Goal: Task Accomplishment & Management: Manage account settings

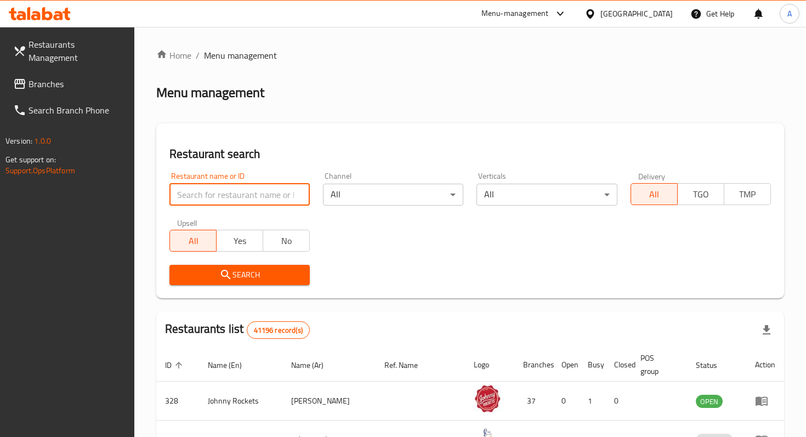
click at [248, 196] on input "search" at bounding box center [239, 195] width 140 height 22
click at [280, 192] on input "search" at bounding box center [239, 195] width 140 height 22
paste input "645469"
type input "645469"
click button "Search" at bounding box center [239, 275] width 140 height 20
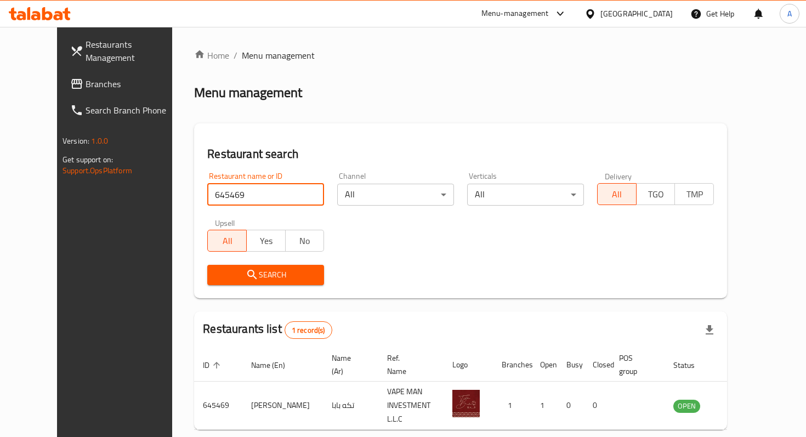
scroll to position [43, 0]
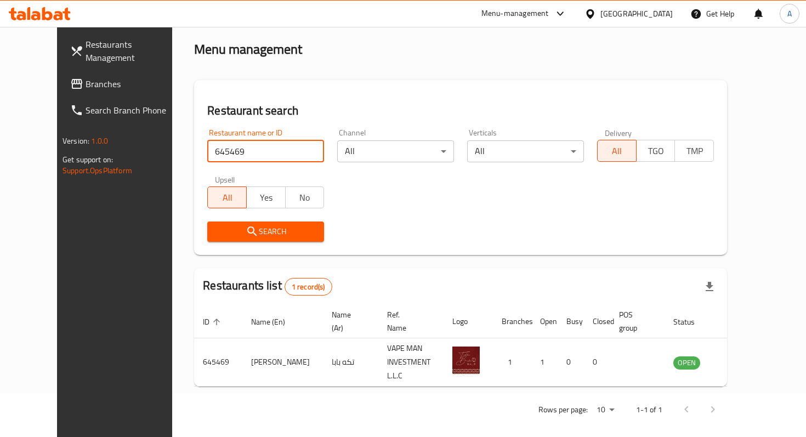
click at [90, 77] on span "Branches" at bounding box center [133, 83] width 97 height 13
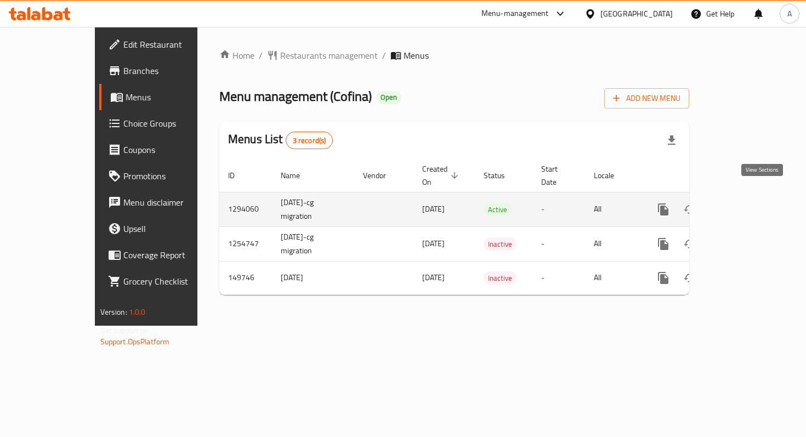
click at [755, 204] on link "enhanced table" at bounding box center [742, 209] width 26 height 26
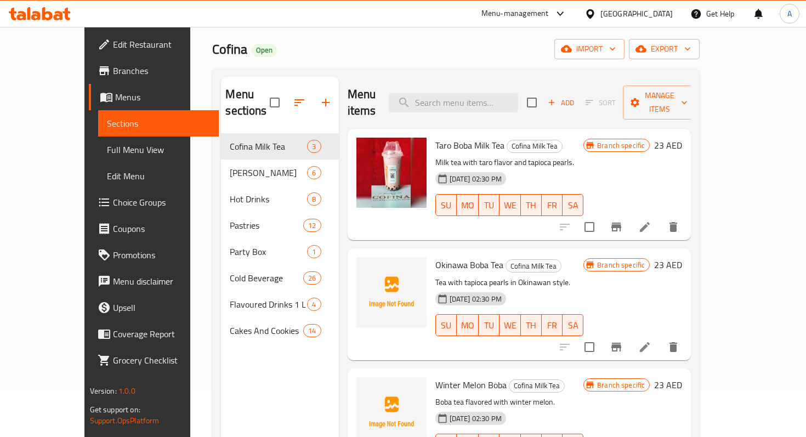
scroll to position [47, 0]
click at [376, 64] on div "Home / Restaurants management / Menus / Sections Cofina Open import export Menu…" at bounding box center [455, 262] width 487 height 520
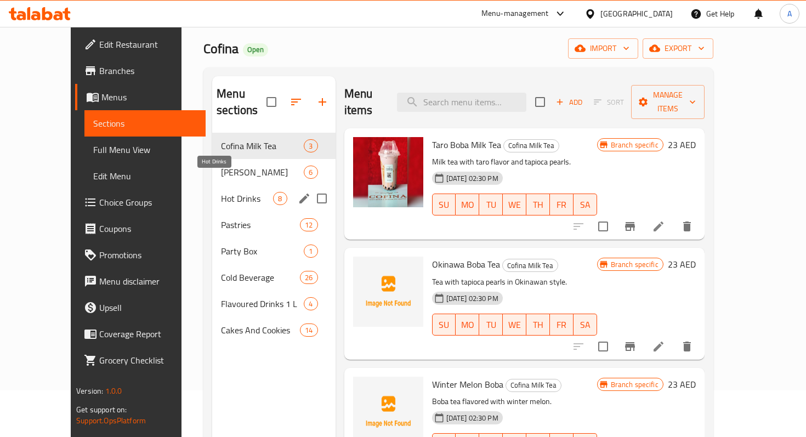
click at [221, 192] on span "Hot Drinks" at bounding box center [247, 198] width 52 height 13
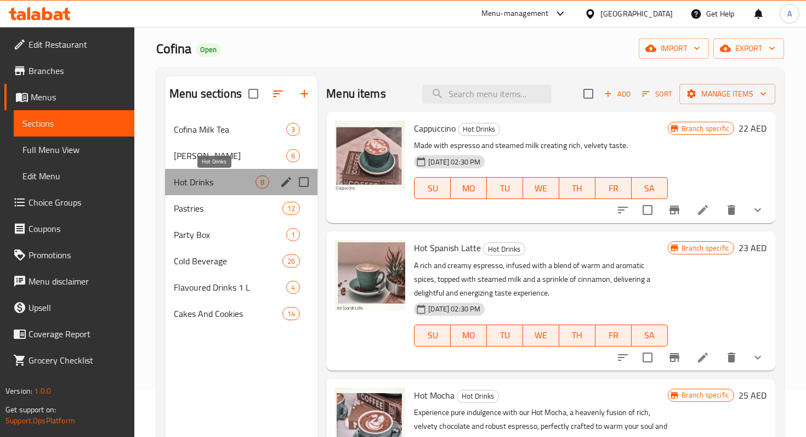
click at [182, 179] on span "Hot Drinks" at bounding box center [215, 181] width 82 height 13
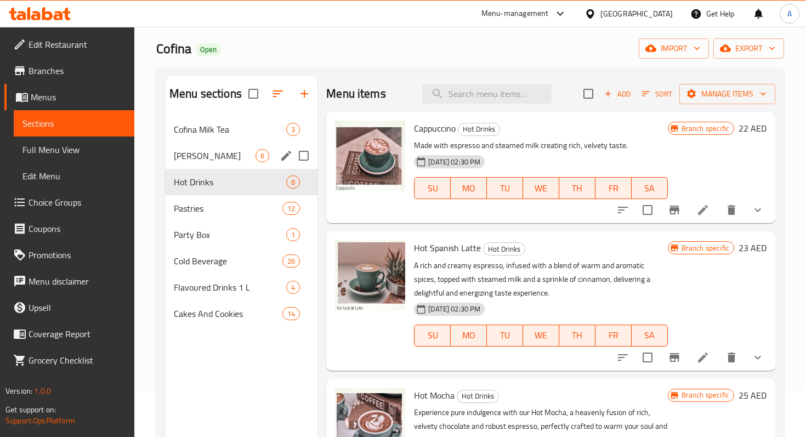
drag, startPoint x: 178, startPoint y: 182, endPoint x: 176, endPoint y: 174, distance: 8.4
click at [176, 174] on div "Hot Drinks 8" at bounding box center [241, 182] width 152 height 26
click at [190, 158] on span "Cofina Mojito" at bounding box center [215, 155] width 82 height 13
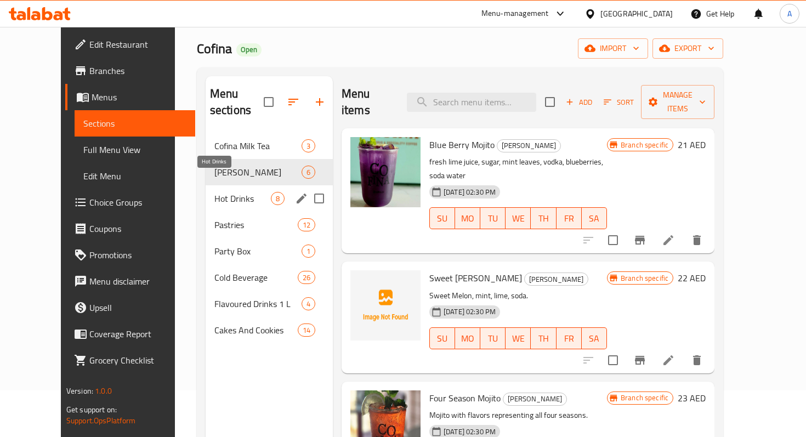
click at [218, 192] on span "Hot Drinks" at bounding box center [242, 198] width 56 height 13
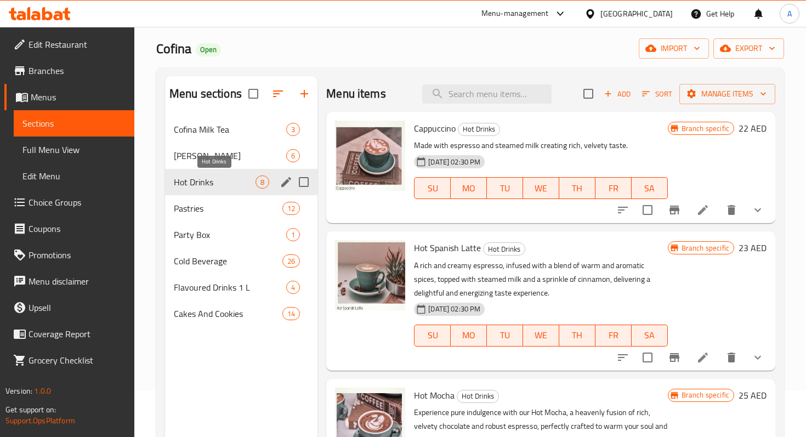
click at [229, 181] on span "Hot Drinks" at bounding box center [215, 181] width 82 height 13
click at [271, 99] on icon "button" at bounding box center [277, 93] width 13 height 13
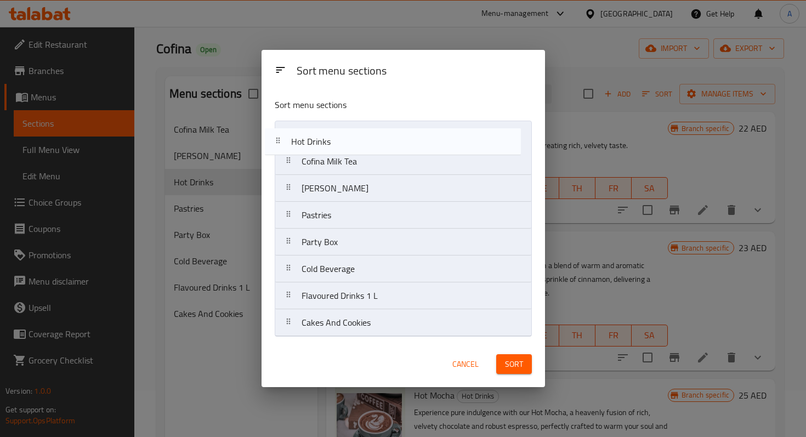
drag, startPoint x: 294, startPoint y: 184, endPoint x: 283, endPoint y: 132, distance: 52.6
click at [283, 132] on nav "Cofina Milk Tea Cofina Mojito Hot Drinks Pastries Party Box Cold Beverage Flavo…" at bounding box center [403, 229] width 257 height 216
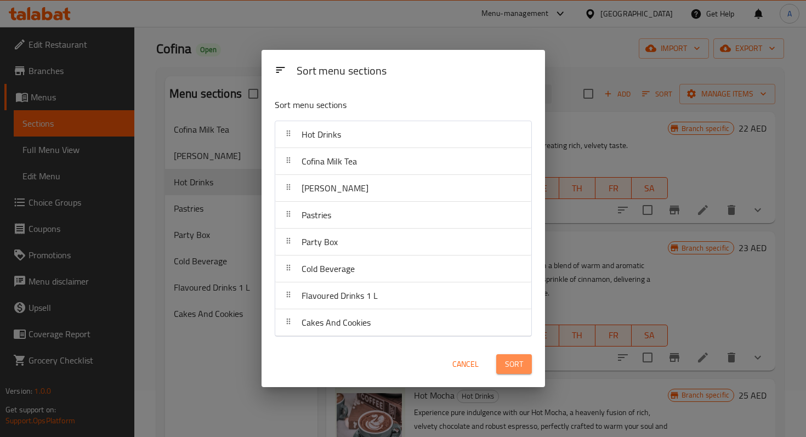
click at [503, 357] on button "Sort" at bounding box center [514, 364] width 36 height 20
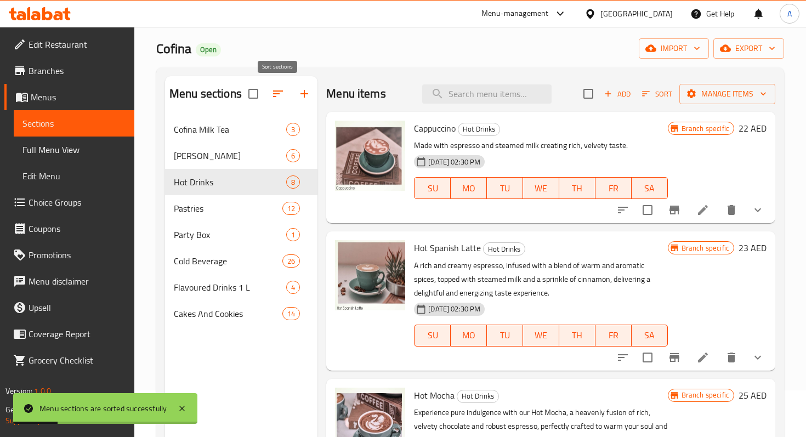
click at [281, 93] on icon "button" at bounding box center [277, 93] width 13 height 13
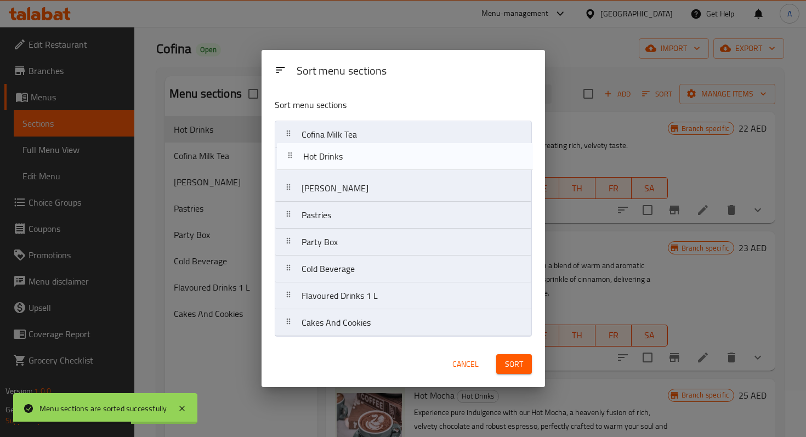
drag, startPoint x: 369, startPoint y: 197, endPoint x: 370, endPoint y: 162, distance: 34.6
click at [370, 162] on nav "Cofina Milk Tea Cofina Mojito Hot Drinks Pastries Party Box Cold Beverage Flavo…" at bounding box center [403, 229] width 257 height 216
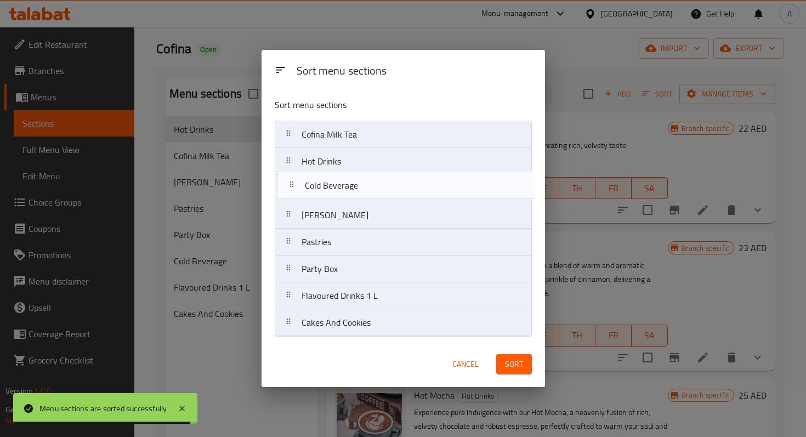
drag, startPoint x: 360, startPoint y: 273, endPoint x: 364, endPoint y: 187, distance: 86.1
click at [364, 187] on nav "Cofina Milk Tea Hot Drinks Cofina Mojito Pastries Party Box Cold Beverage Flavo…" at bounding box center [403, 229] width 257 height 216
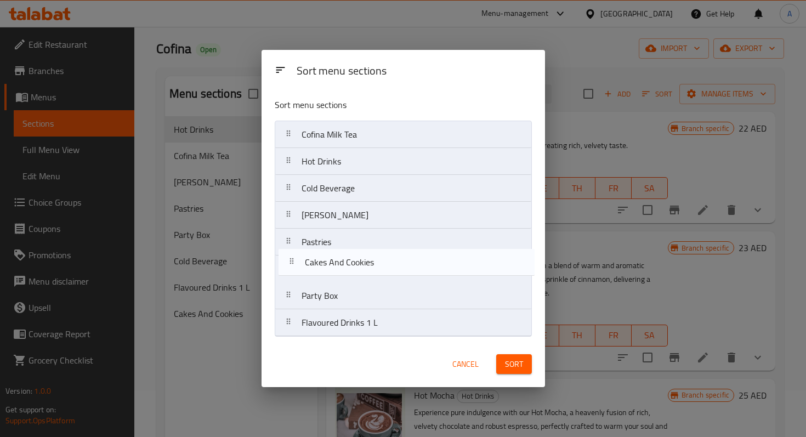
drag, startPoint x: 386, startPoint y: 326, endPoint x: 390, endPoint y: 264, distance: 62.0
click at [390, 264] on nav "Cofina Milk Tea Hot Drinks Cold Beverage Cofina Mojito Pastries Party Box Flavo…" at bounding box center [403, 229] width 257 height 216
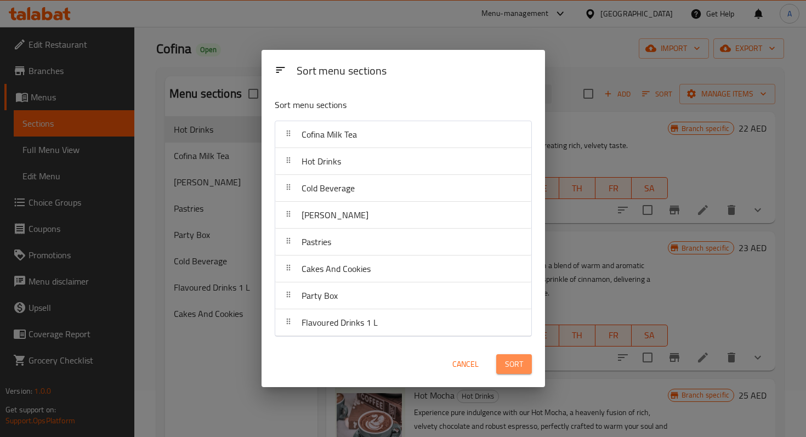
click at [518, 362] on span "Sort" at bounding box center [514, 364] width 18 height 14
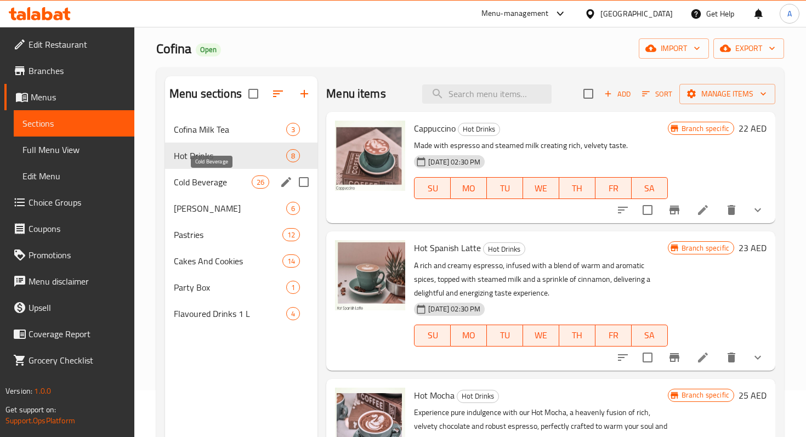
click at [218, 187] on span "Cold Beverage" at bounding box center [213, 181] width 78 height 13
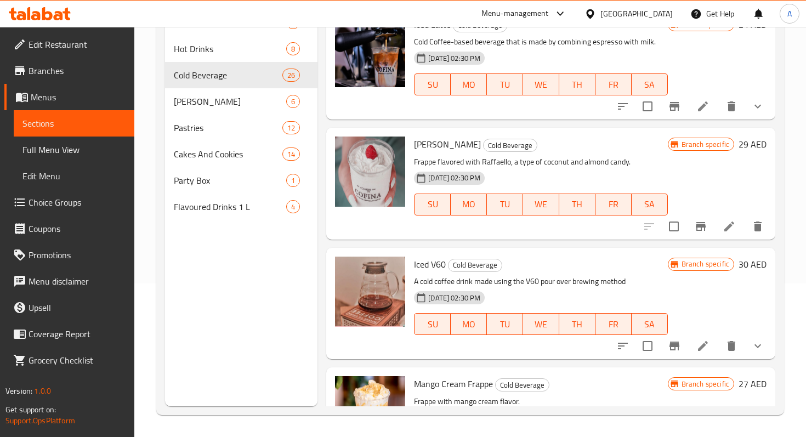
scroll to position [1833, 0]
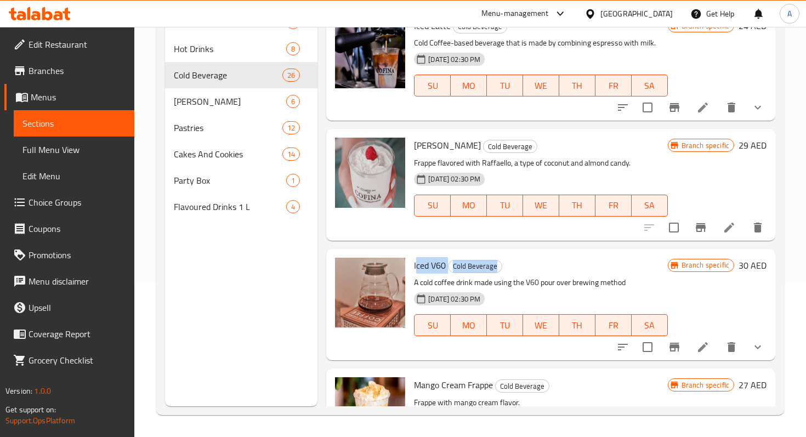
drag, startPoint x: 537, startPoint y: 270, endPoint x: 529, endPoint y: 252, distance: 19.9
click at [529, 252] on div "Iced V60 Cold Beverage A cold coffee drink made using the V60 pour over brewing…" at bounding box center [550, 304] width 449 height 111
click at [625, 346] on icon "sort-choices" at bounding box center [622, 346] width 13 height 13
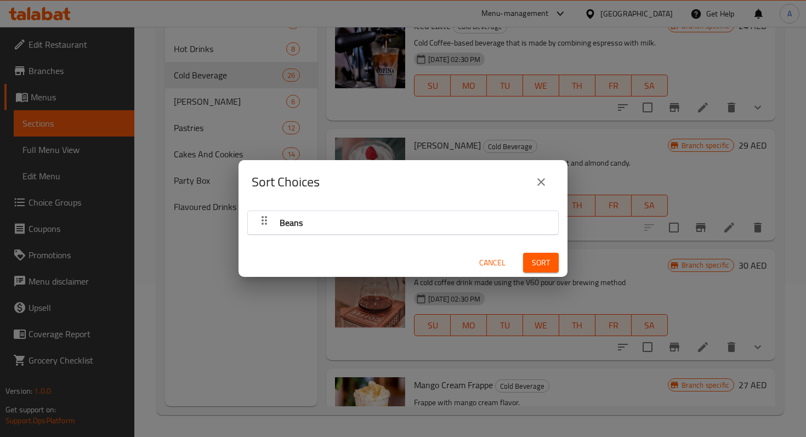
click at [546, 184] on icon "close" at bounding box center [540, 181] width 13 height 13
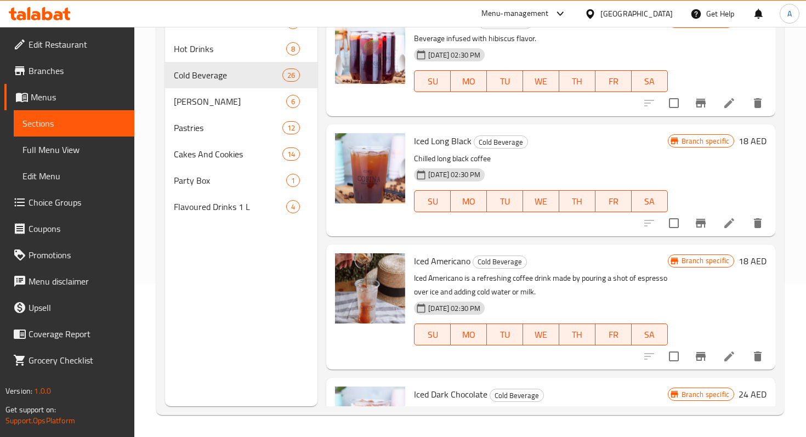
scroll to position [0, 0]
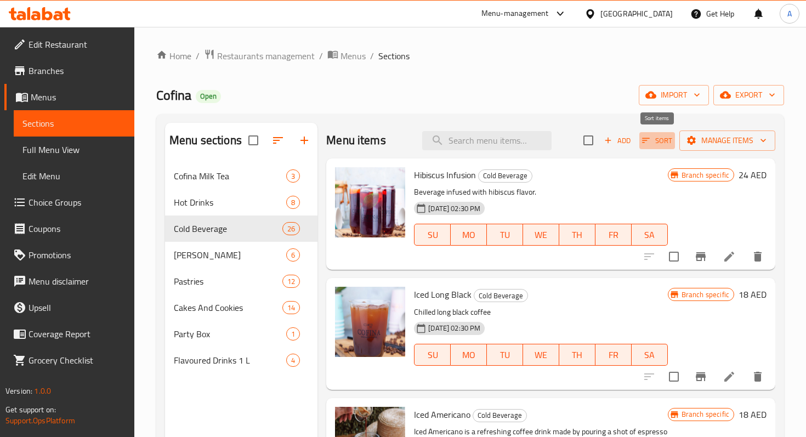
click at [653, 142] on span "Sort" at bounding box center [657, 140] width 30 height 13
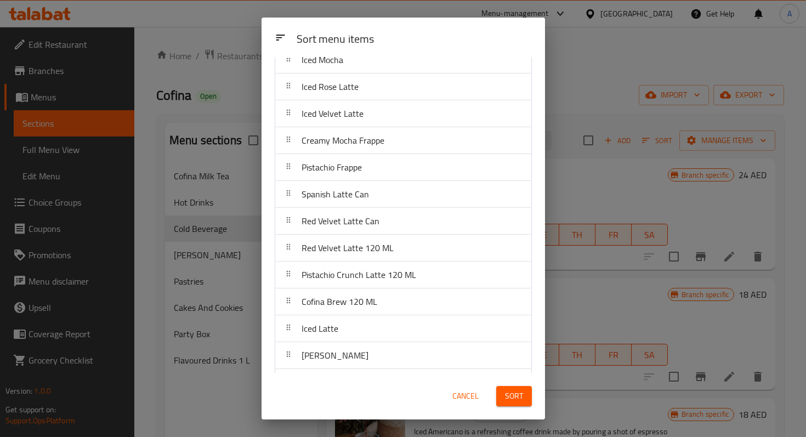
scroll to position [177, 0]
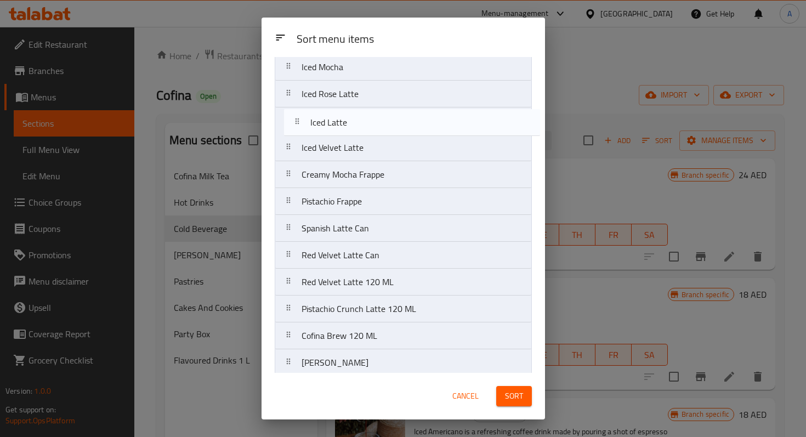
drag, startPoint x: 336, startPoint y: 334, endPoint x: 343, endPoint y: 125, distance: 208.9
click at [343, 125] on nav "Hibiscus Infusion Iced Long Black Iced Americano Iced Dark Chocolate Spanish La…" at bounding box center [403, 268] width 257 height 699
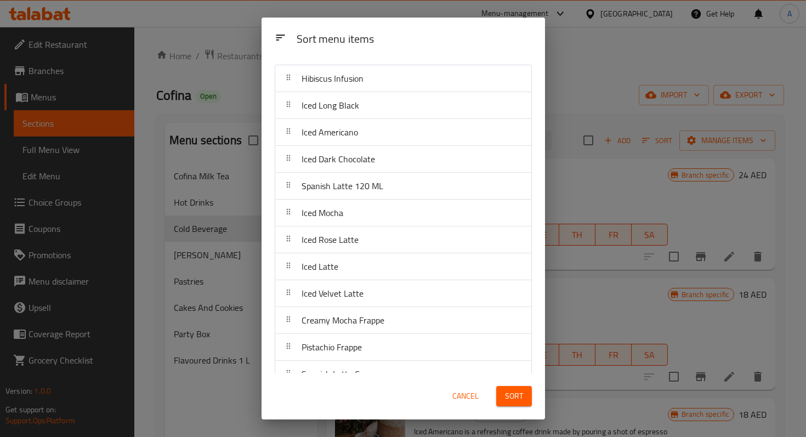
scroll to position [0, 0]
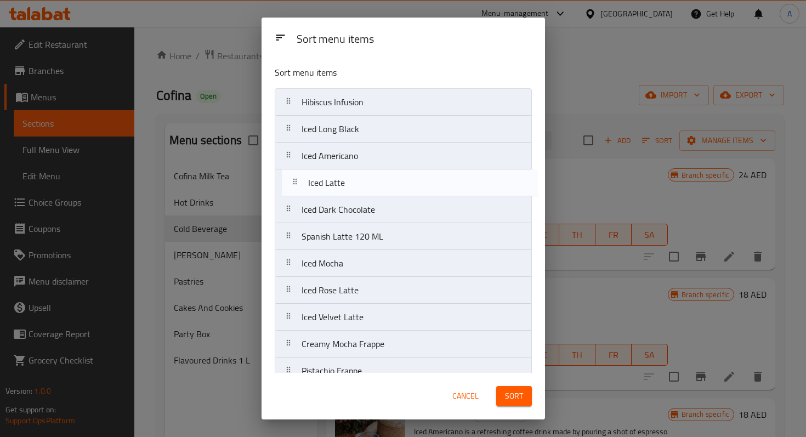
drag, startPoint x: 327, startPoint y: 292, endPoint x: 334, endPoint y: 178, distance: 113.6
click at [334, 178] on nav "Hibiscus Infusion Iced Long Black Iced Americano Iced Dark Chocolate Spanish La…" at bounding box center [403, 437] width 257 height 699
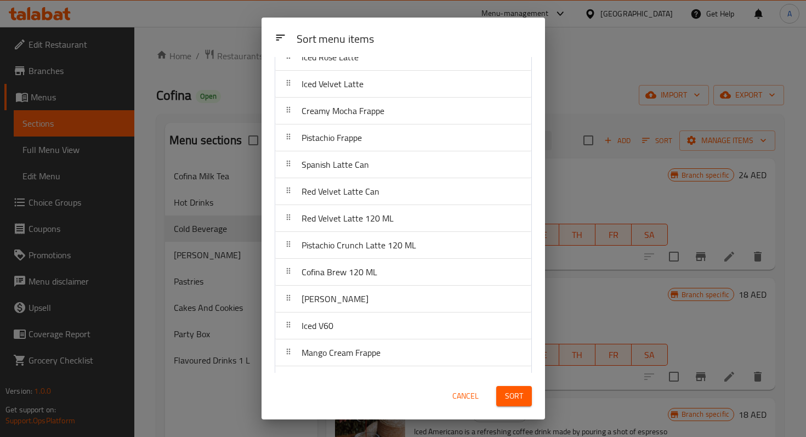
scroll to position [246, 0]
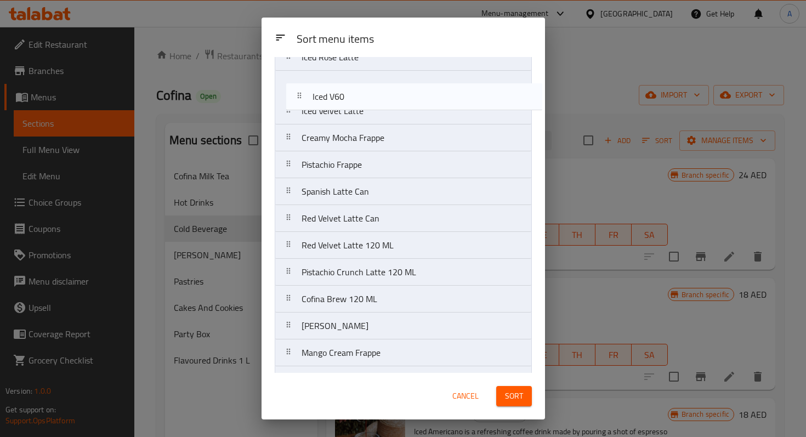
drag, startPoint x: 333, startPoint y: 317, endPoint x: 345, endPoint y: 95, distance: 221.7
click at [345, 95] on nav "Hibiscus Infusion Iced Long Black Iced Americano Iced Latte Iced Dark Chocolate…" at bounding box center [403, 204] width 257 height 699
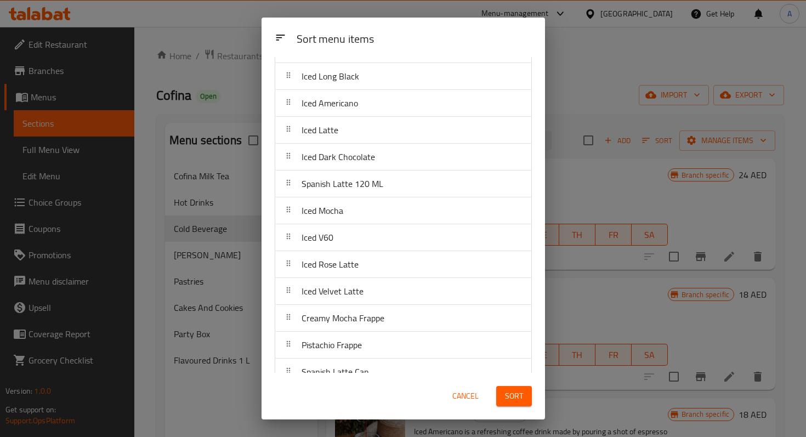
scroll to position [0, 0]
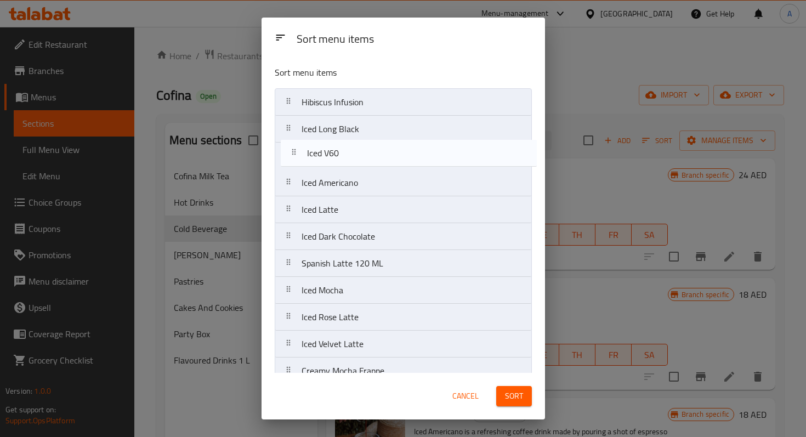
drag, startPoint x: 321, startPoint y: 291, endPoint x: 328, endPoint y: 150, distance: 141.0
click at [328, 150] on nav "Hibiscus Infusion Iced Long Black Iced Americano Iced Latte Iced Dark Chocolate…" at bounding box center [403, 437] width 257 height 699
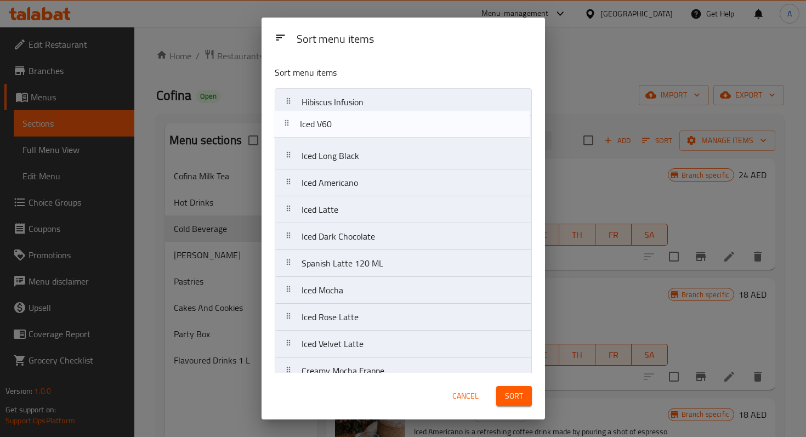
drag, startPoint x: 335, startPoint y: 160, endPoint x: 333, endPoint y: 124, distance: 36.2
click at [333, 123] on nav "Hibiscus Infusion Iced Long Black Iced V60 Iced Americano Iced Latte Iced Dark …" at bounding box center [403, 437] width 257 height 699
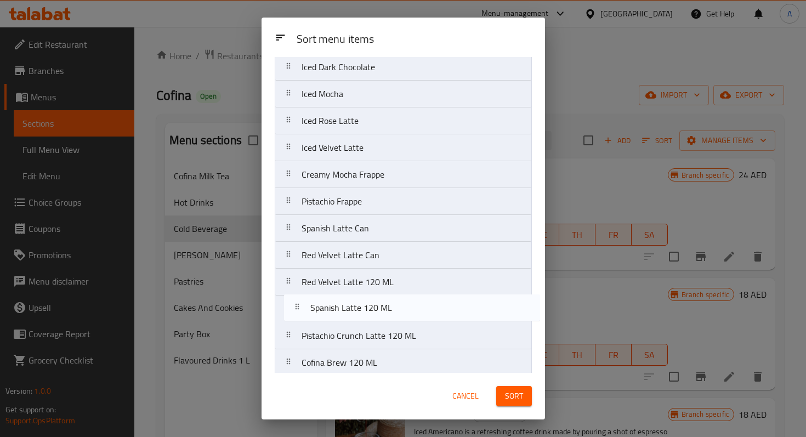
scroll to position [170, 0]
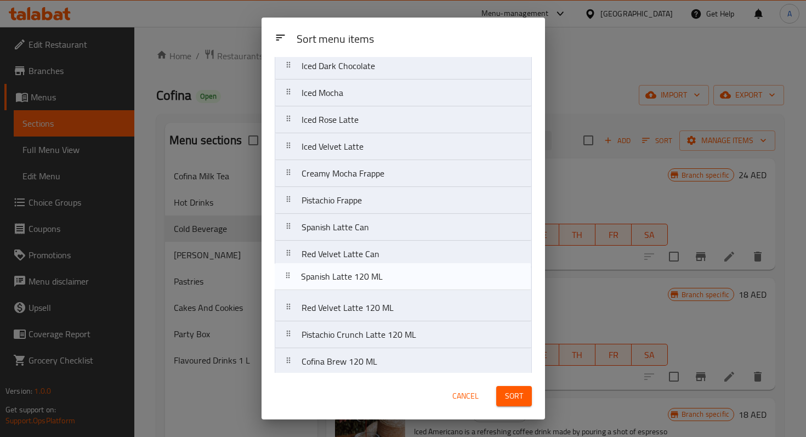
drag, startPoint x: 347, startPoint y: 111, endPoint x: 347, endPoint y: 283, distance: 172.6
click at [347, 283] on nav "Hibiscus Infusion Iced V60 Iced Long Black Iced Americano Iced Latte Iced Dark …" at bounding box center [403, 267] width 257 height 699
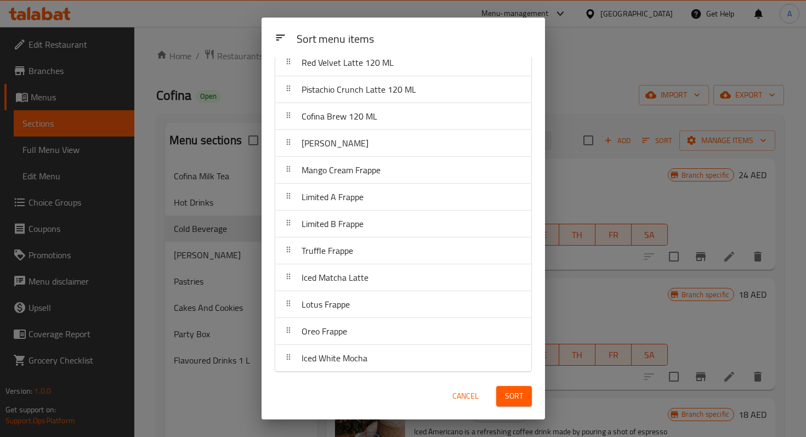
scroll to position [419, 0]
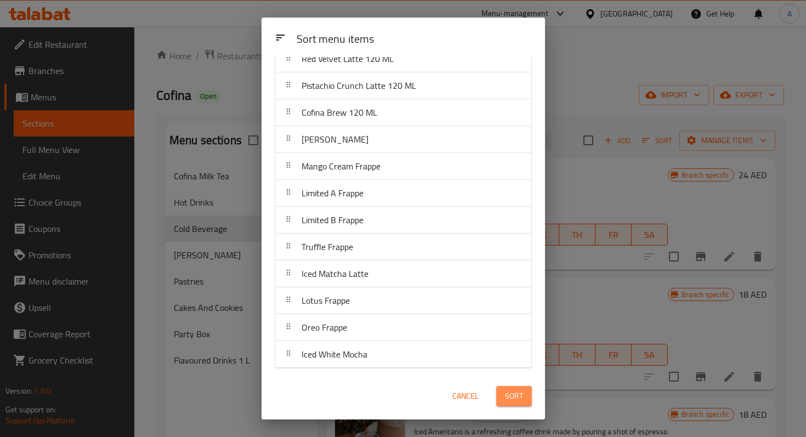
click at [515, 402] on span "Sort" at bounding box center [514, 396] width 18 height 14
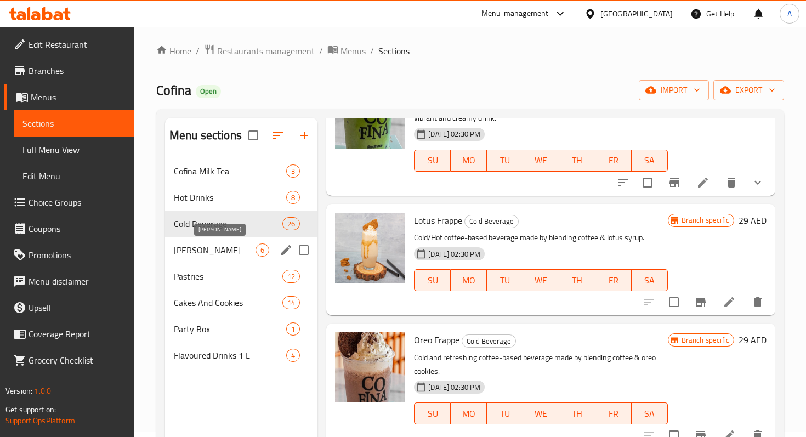
scroll to position [0, 0]
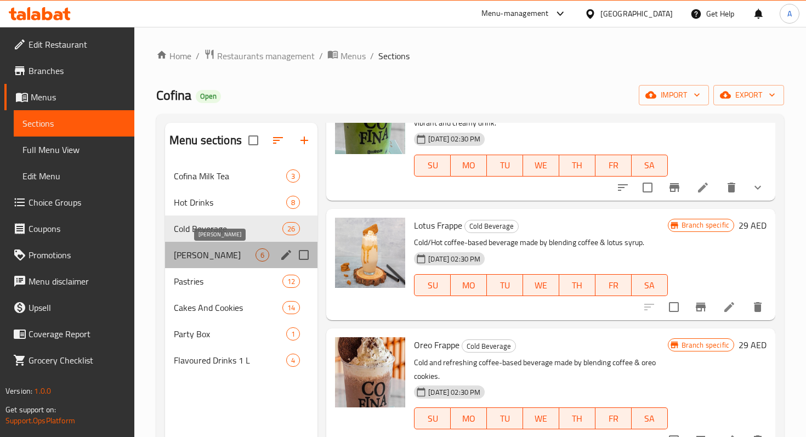
click at [203, 256] on span "Cofina Mojito" at bounding box center [215, 254] width 82 height 13
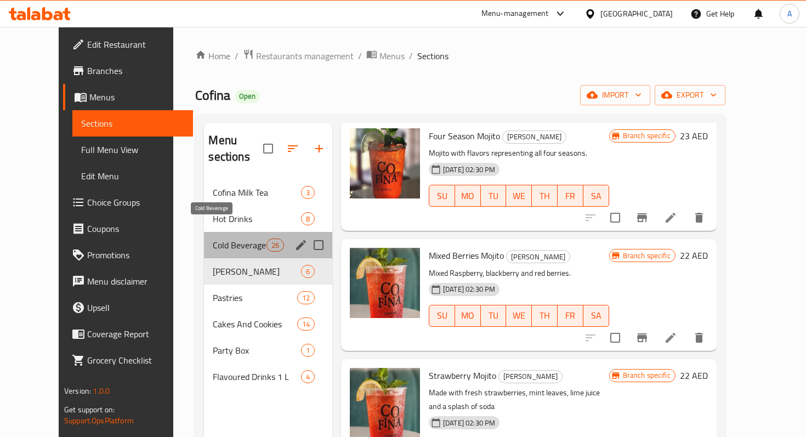
click at [213, 238] on span "Cold Beverage" at bounding box center [239, 244] width 53 height 13
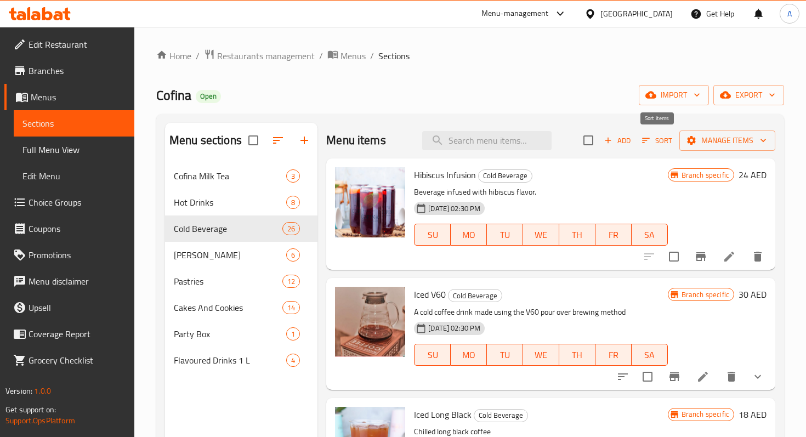
click at [648, 143] on icon "button" at bounding box center [646, 140] width 10 height 10
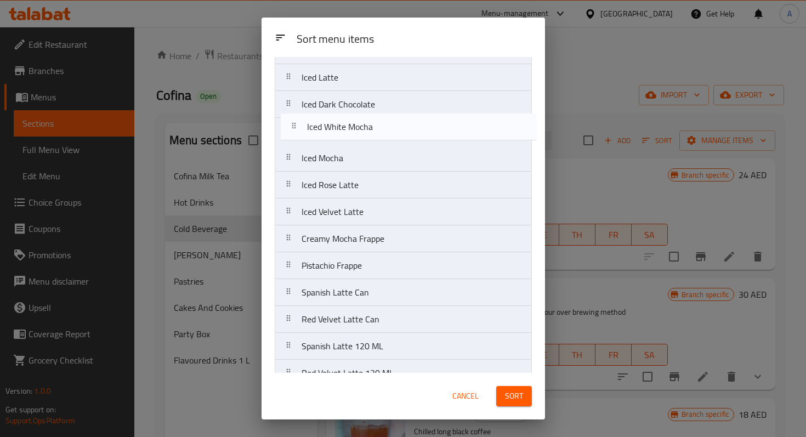
scroll to position [130, 0]
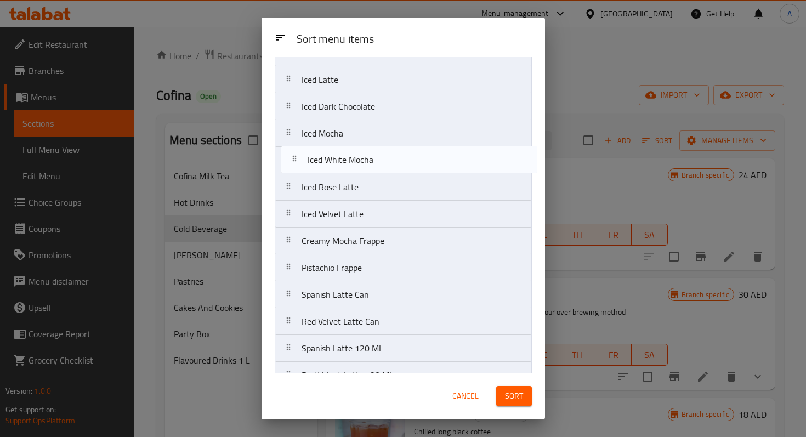
drag, startPoint x: 363, startPoint y: 360, endPoint x: 367, endPoint y: 162, distance: 197.3
click at [367, 163] on nav "Hibiscus Infusion Iced V60 Iced Long Black Iced Americano Iced Latte Iced Dark …" at bounding box center [403, 307] width 257 height 699
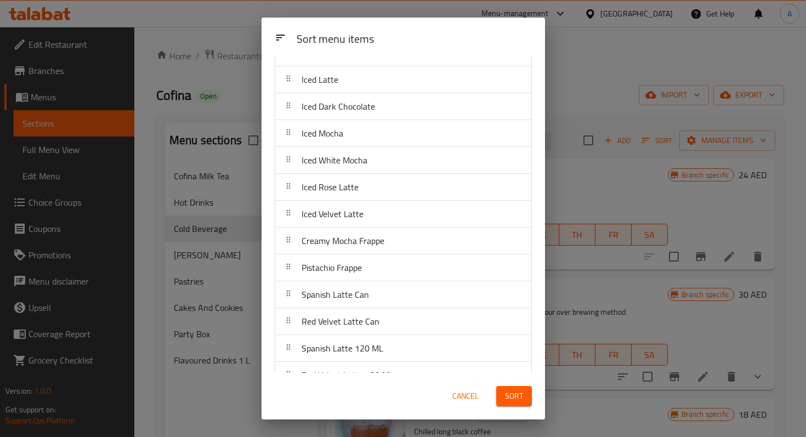
click at [517, 401] on span "Sort" at bounding box center [514, 396] width 18 height 14
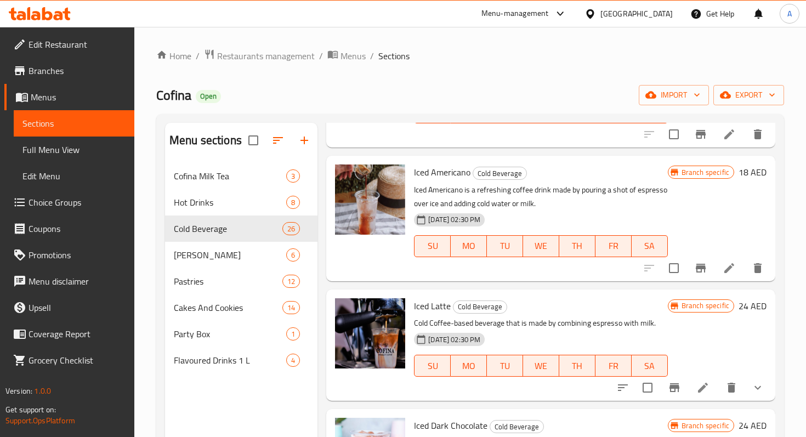
scroll to position [360, 0]
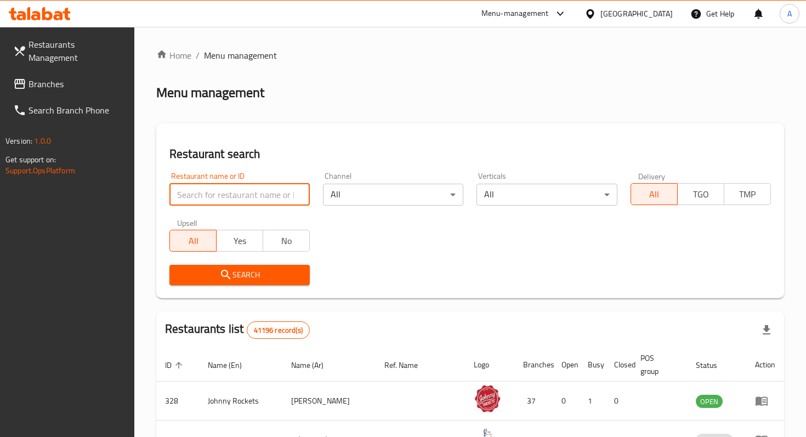
click at [289, 185] on input "search" at bounding box center [239, 195] width 140 height 22
click button "Search" at bounding box center [239, 275] width 140 height 20
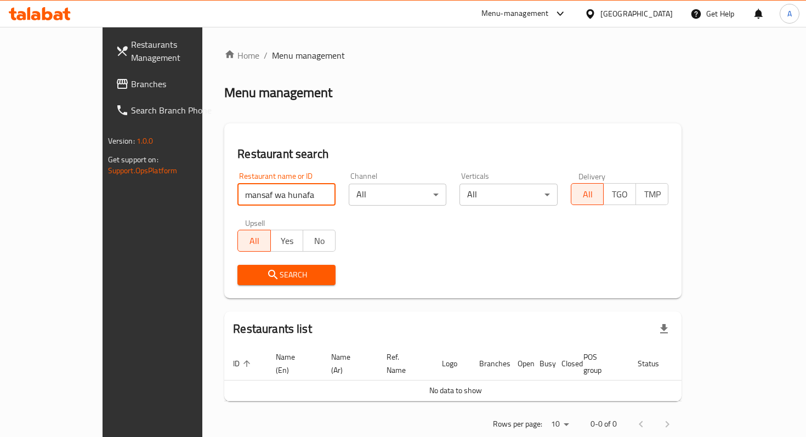
click at [237, 192] on input "mansaf wa hunafa" at bounding box center [286, 195] width 98 height 22
type input "mansaf wa kunafa"
click button "Search" at bounding box center [286, 275] width 98 height 20
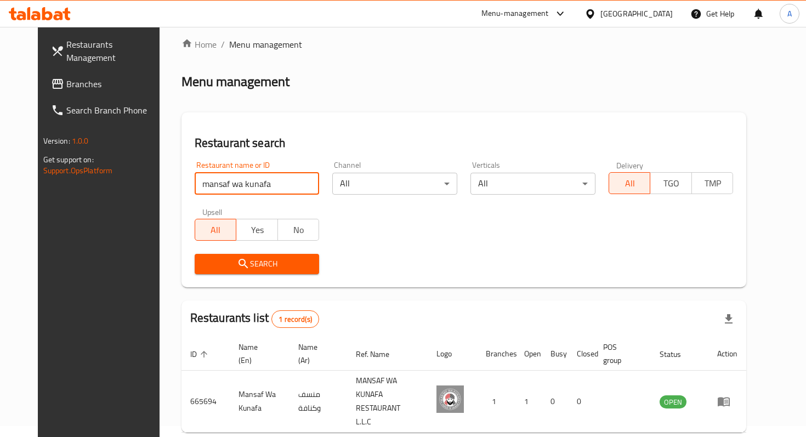
scroll to position [43, 0]
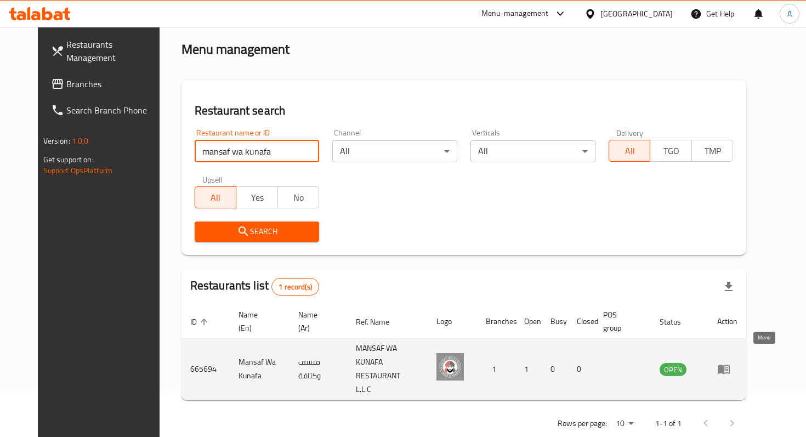
click at [729, 365] on icon "enhanced table" at bounding box center [723, 369] width 12 height 9
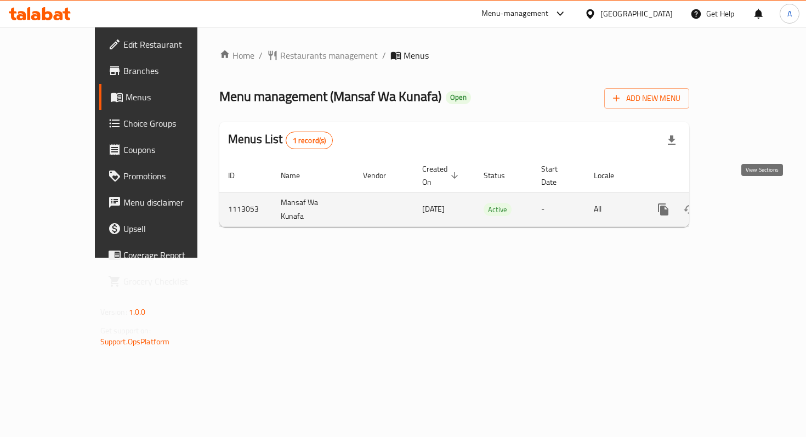
click at [755, 201] on link "enhanced table" at bounding box center [742, 209] width 26 height 26
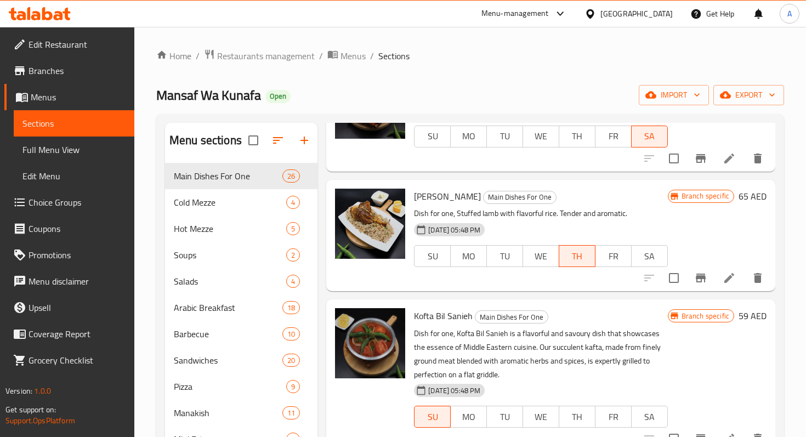
scroll to position [2275, 0]
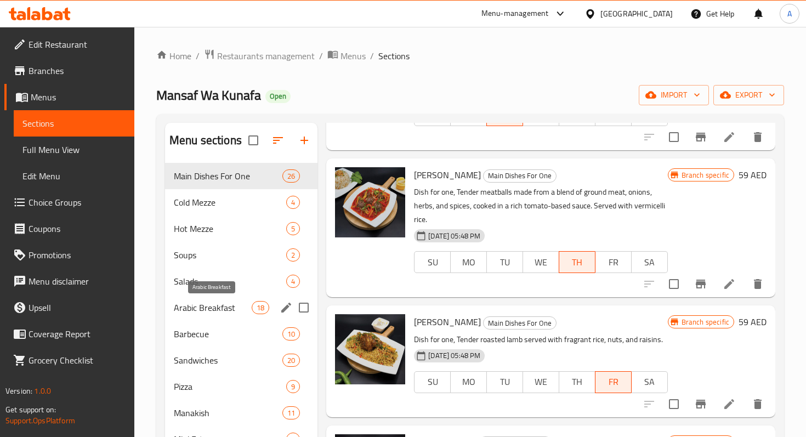
click at [212, 309] on span "Arabic Breakfast" at bounding box center [213, 307] width 78 height 13
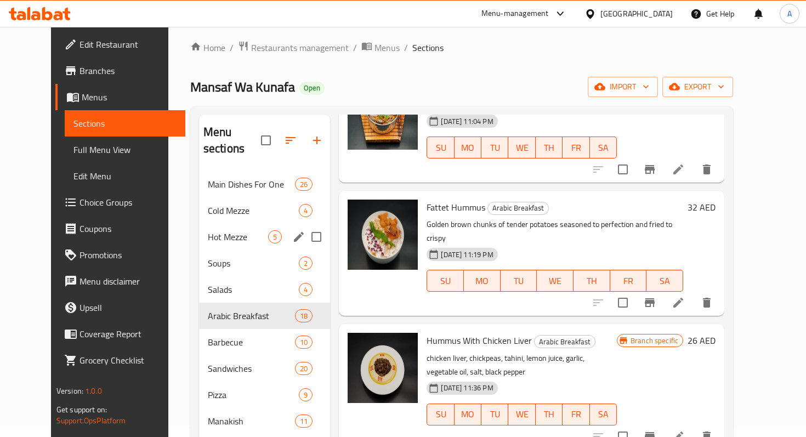
scroll to position [3, 0]
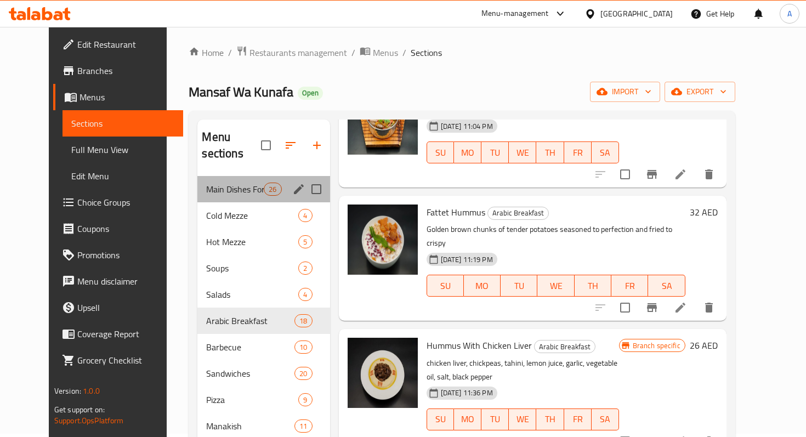
click at [219, 179] on div "Main Dishes For One 26" at bounding box center [263, 189] width 132 height 26
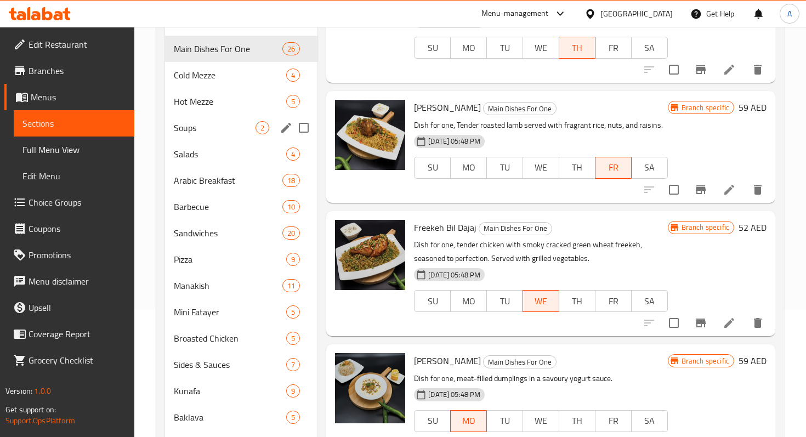
scroll to position [124, 0]
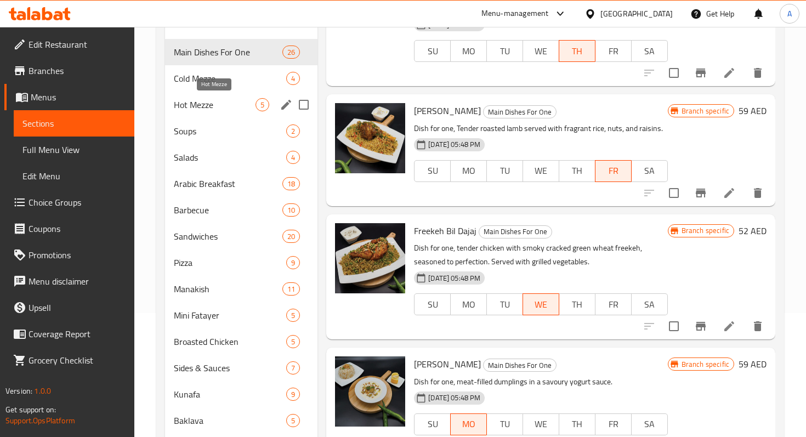
click at [199, 109] on span "Hot Mezze" at bounding box center [215, 104] width 82 height 13
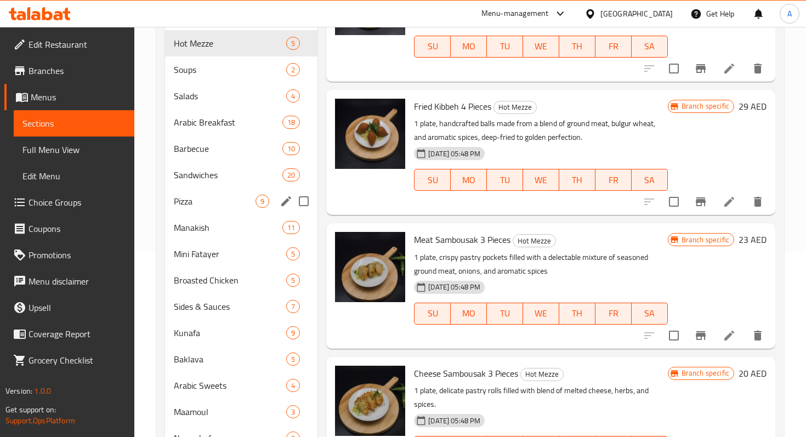
scroll to position [162, 0]
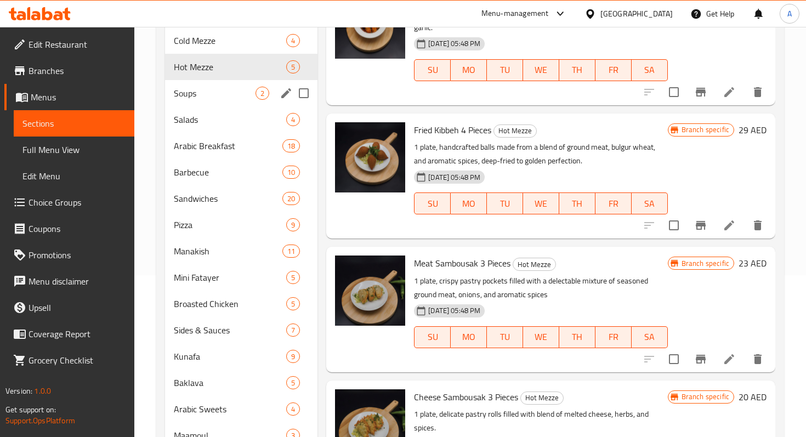
click at [202, 100] on div "Soups 2" at bounding box center [241, 93] width 152 height 26
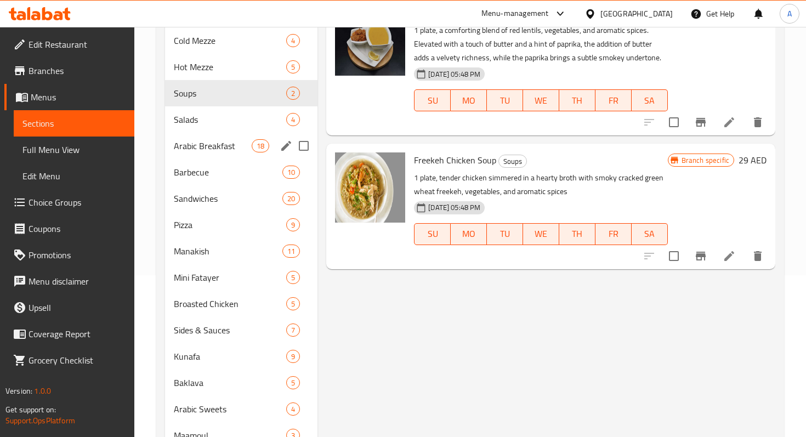
click at [203, 138] on div "Arabic Breakfast 18" at bounding box center [241, 146] width 152 height 26
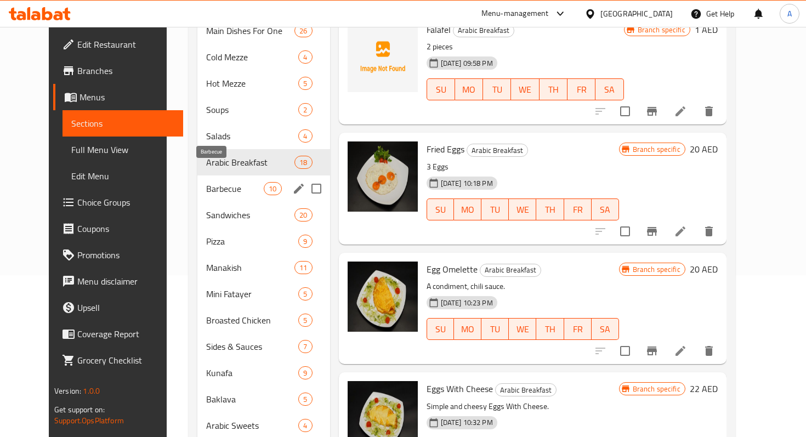
click at [217, 182] on span "Barbecue" at bounding box center [235, 188] width 58 height 13
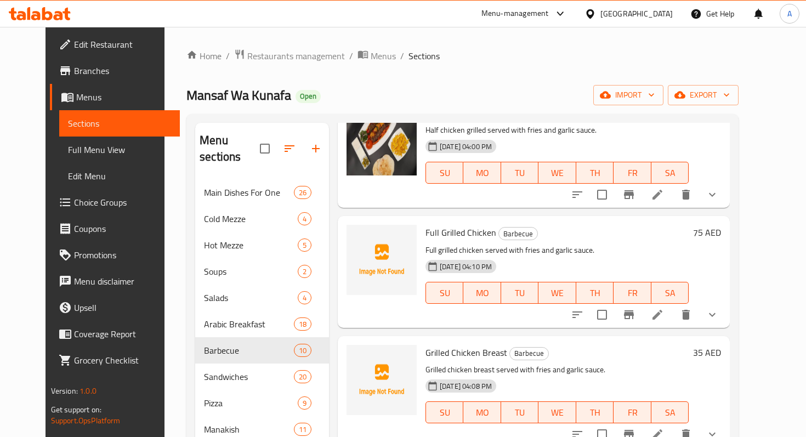
scroll to position [79, 0]
click at [377, 248] on img at bounding box center [381, 259] width 70 height 70
click at [355, 233] on icon "upload picture" at bounding box center [361, 239] width 13 height 13
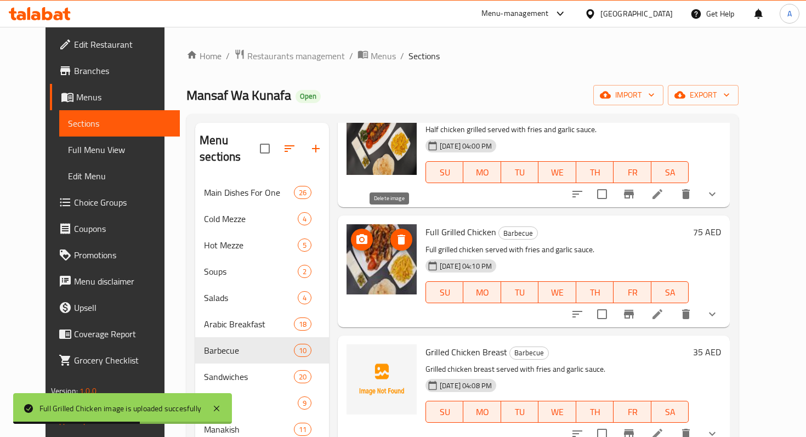
click at [397, 235] on icon "delete image" at bounding box center [401, 240] width 8 height 10
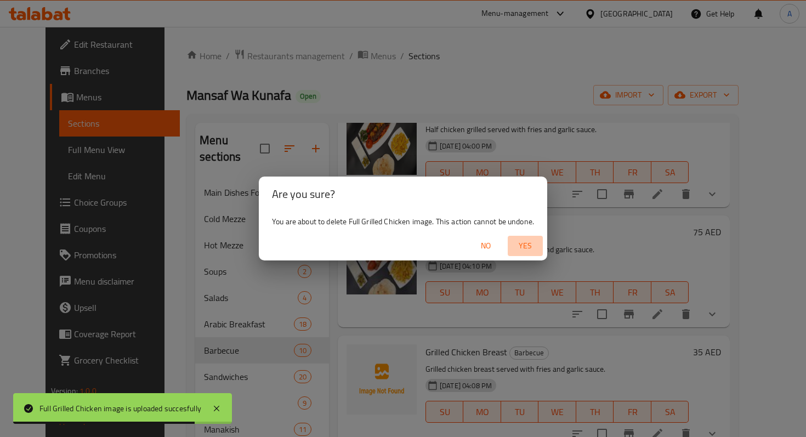
click at [521, 251] on span "Yes" at bounding box center [525, 246] width 26 height 14
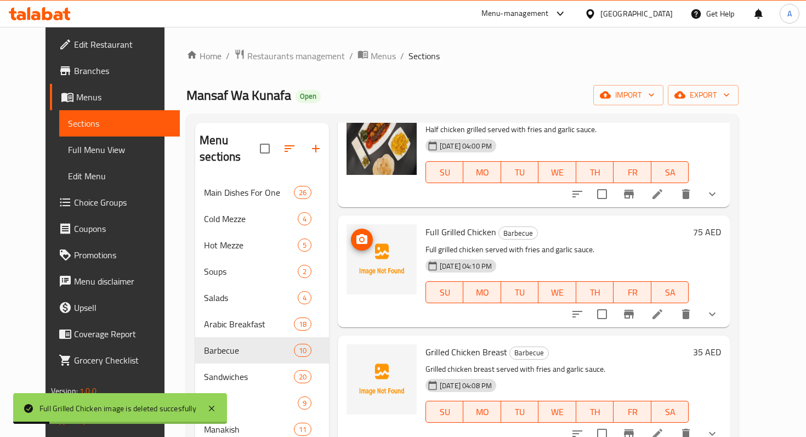
click at [383, 227] on img at bounding box center [381, 259] width 70 height 70
click at [360, 238] on circle "upload picture" at bounding box center [361, 239] width 3 height 3
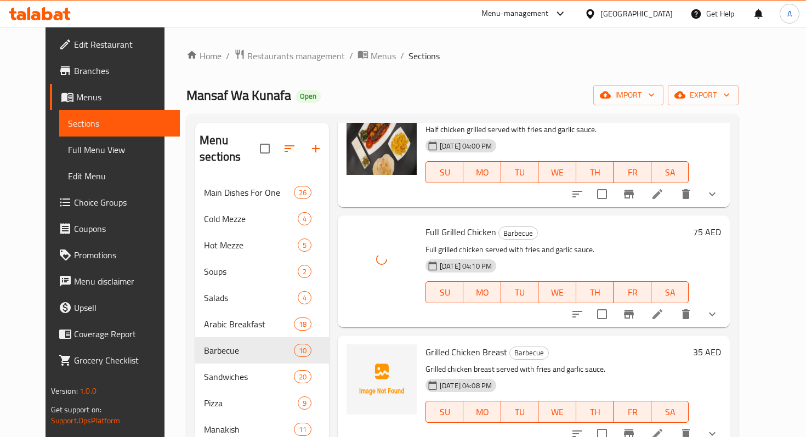
click at [590, 255] on div "05-03-2024 04:10 PM SU MO TU WE TH FR SA" at bounding box center [557, 284] width 272 height 59
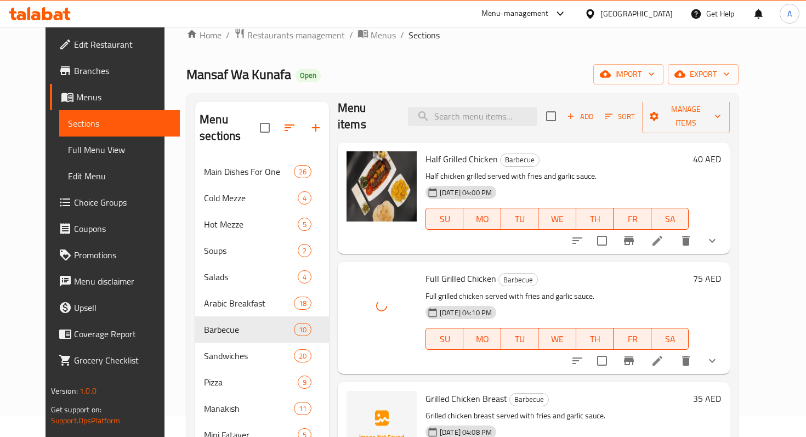
scroll to position [0, 0]
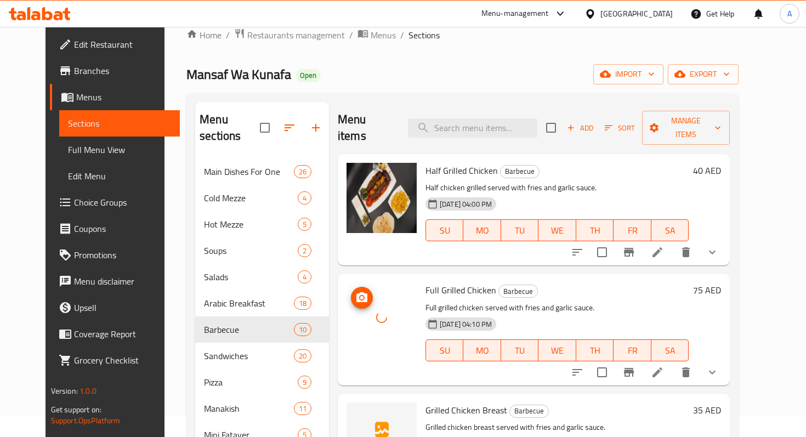
click at [385, 290] on div at bounding box center [381, 317] width 70 height 70
click at [356, 292] on icon "upload picture" at bounding box center [361, 297] width 11 height 10
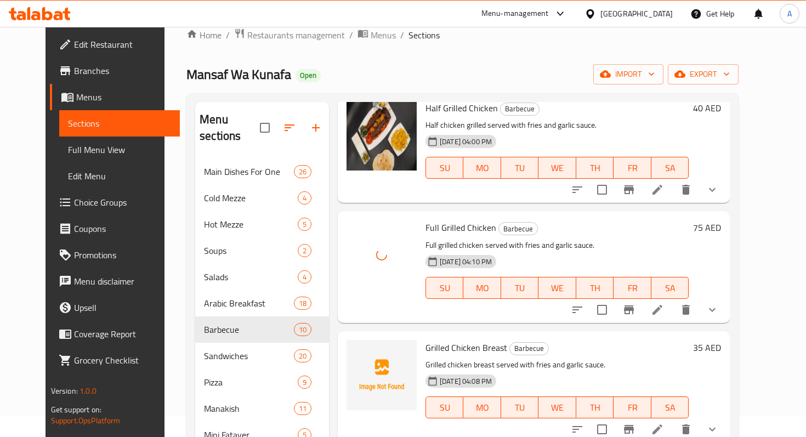
scroll to position [63, 0]
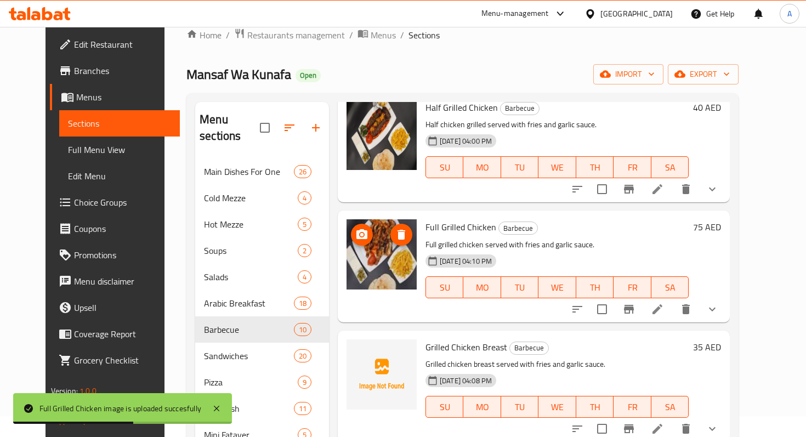
click at [392, 260] on img at bounding box center [381, 254] width 70 height 70
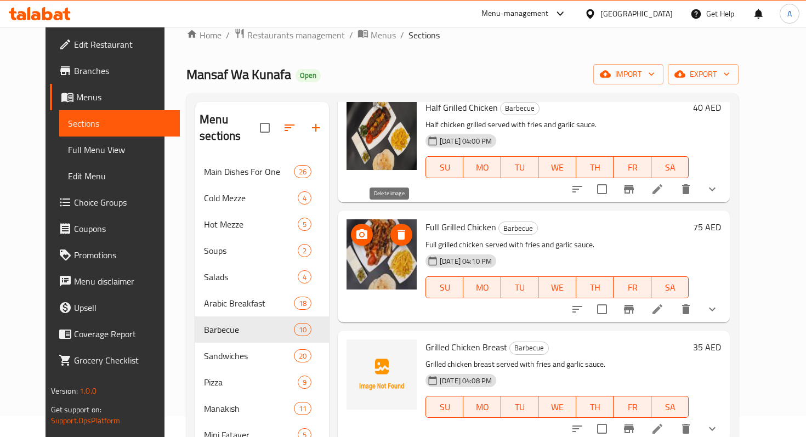
click at [397, 230] on icon "delete image" at bounding box center [401, 235] width 8 height 10
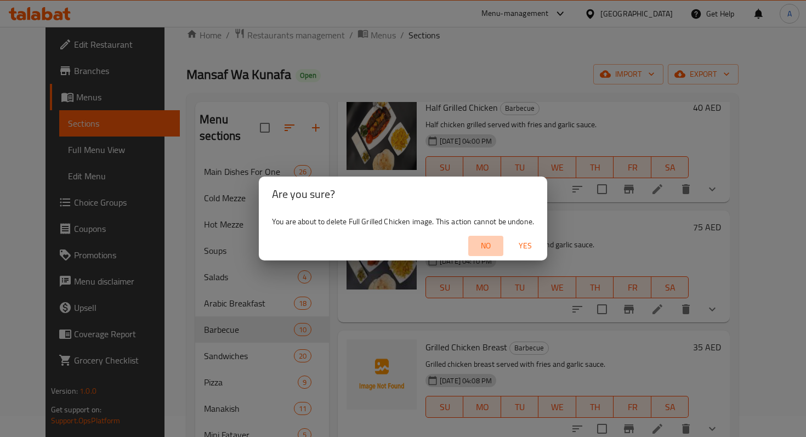
click at [482, 242] on span "No" at bounding box center [485, 246] width 26 height 14
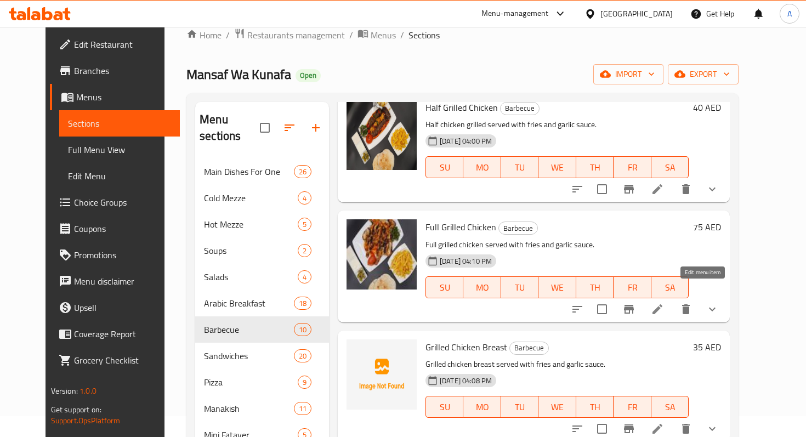
click at [664, 303] on icon at bounding box center [657, 309] width 13 height 13
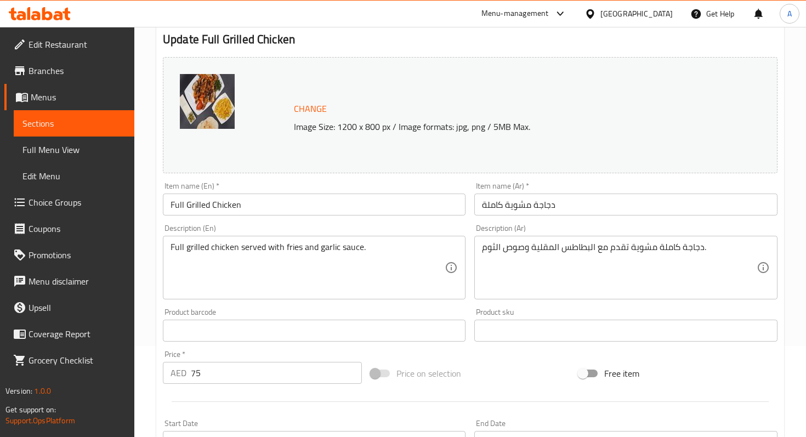
scroll to position [96, 0]
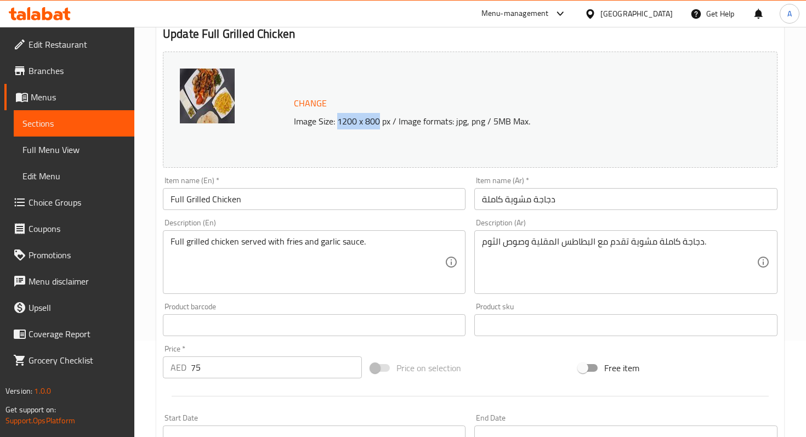
drag, startPoint x: 338, startPoint y: 123, endPoint x: 378, endPoint y: 123, distance: 40.0
click at [378, 123] on p "Image Size: 1200 x 800 px / Image formats: jpg, png / 5MB Max." at bounding box center [506, 121] width 435 height 13
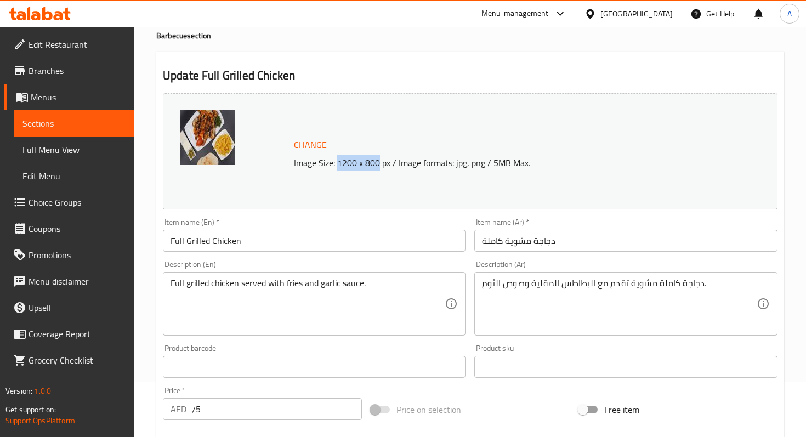
scroll to position [0, 0]
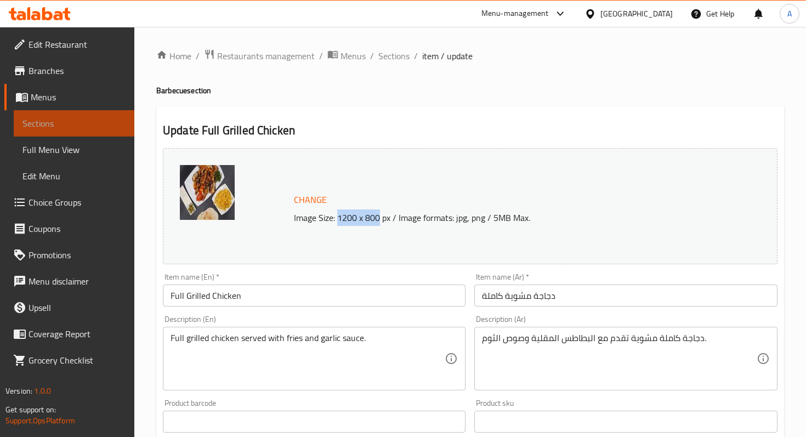
click at [88, 122] on span "Sections" at bounding box center [73, 123] width 103 height 13
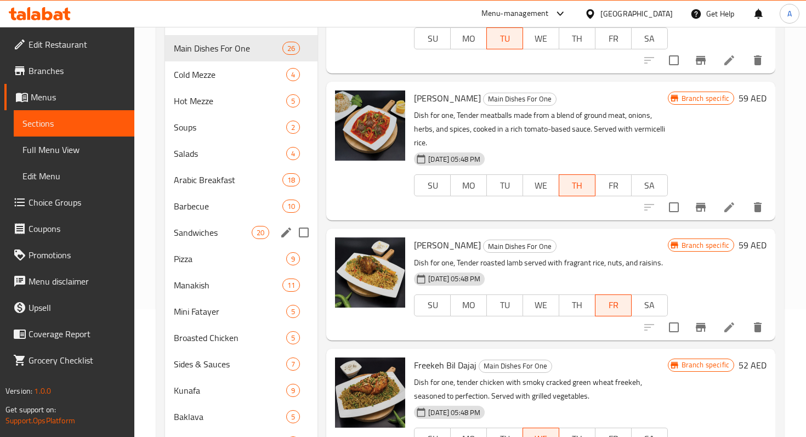
scroll to position [98, 0]
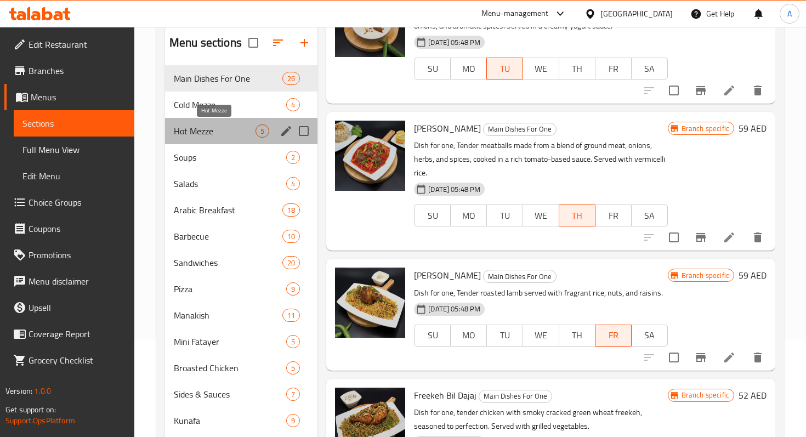
click at [207, 126] on span "Hot Mezze" at bounding box center [215, 130] width 82 height 13
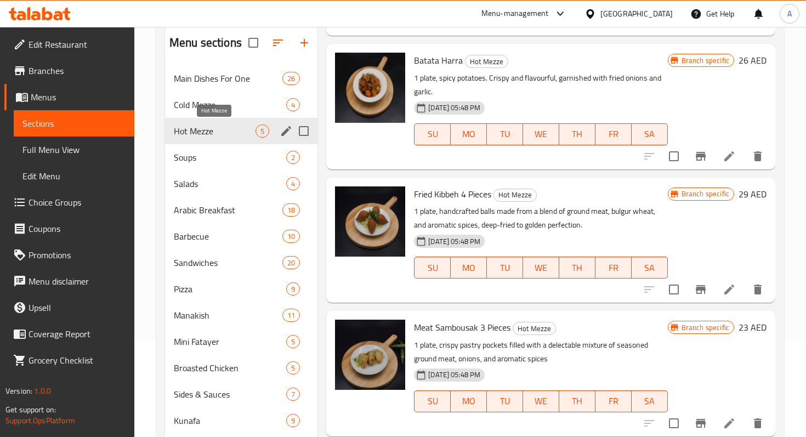
scroll to position [150, 0]
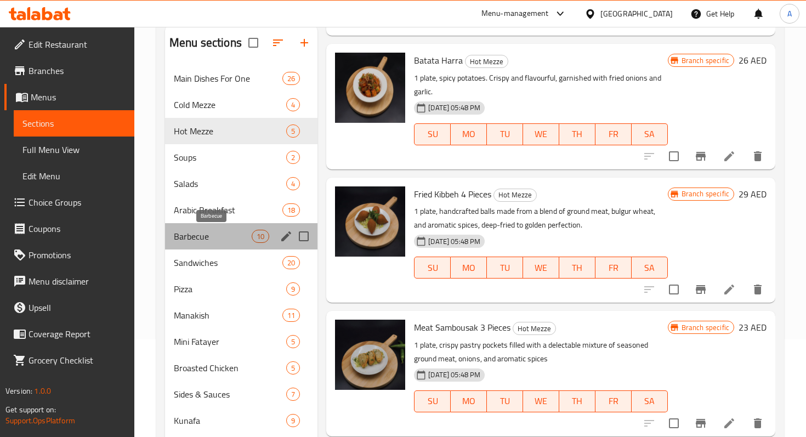
click at [231, 236] on span "Barbecue" at bounding box center [213, 236] width 78 height 13
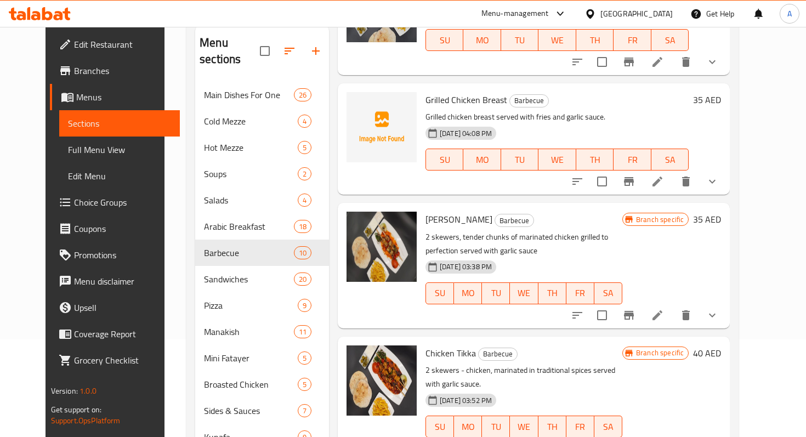
scroll to position [208, 0]
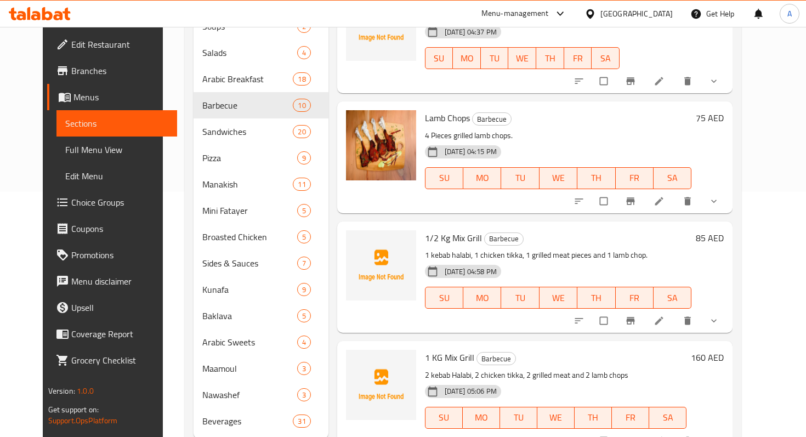
scroll to position [261, 0]
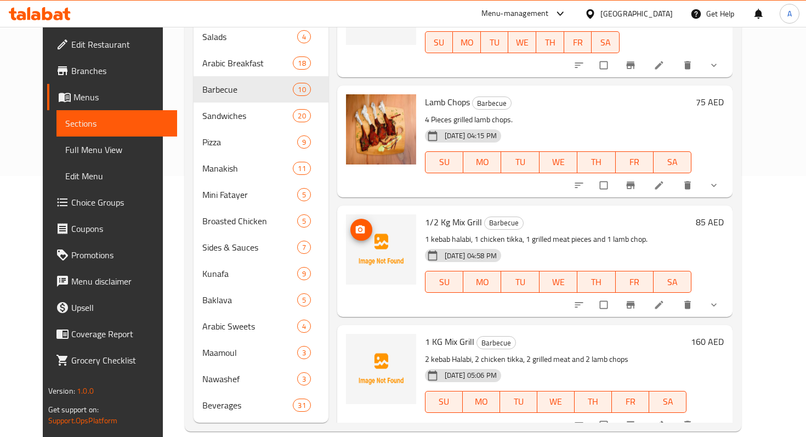
click at [381, 224] on img at bounding box center [381, 249] width 70 height 70
click at [358, 224] on span "upload picture" at bounding box center [361, 229] width 22 height 11
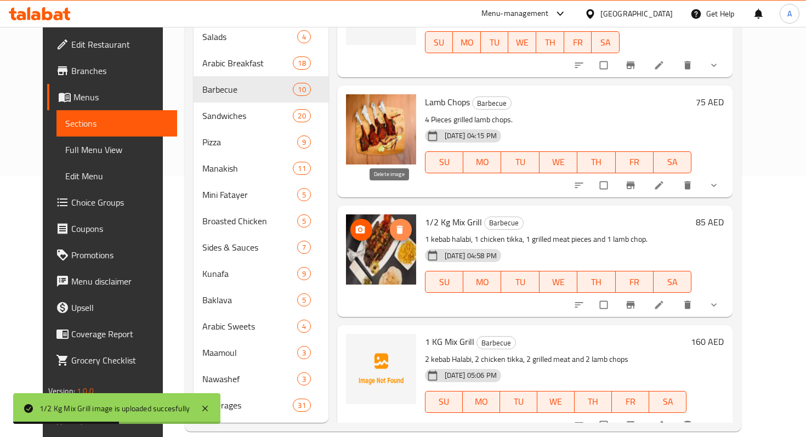
click at [394, 224] on icon "delete image" at bounding box center [399, 229] width 11 height 11
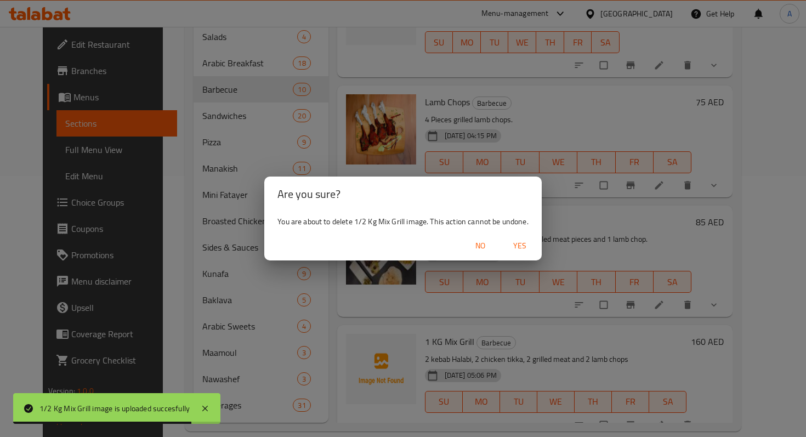
click at [511, 245] on span "Yes" at bounding box center [519, 246] width 26 height 14
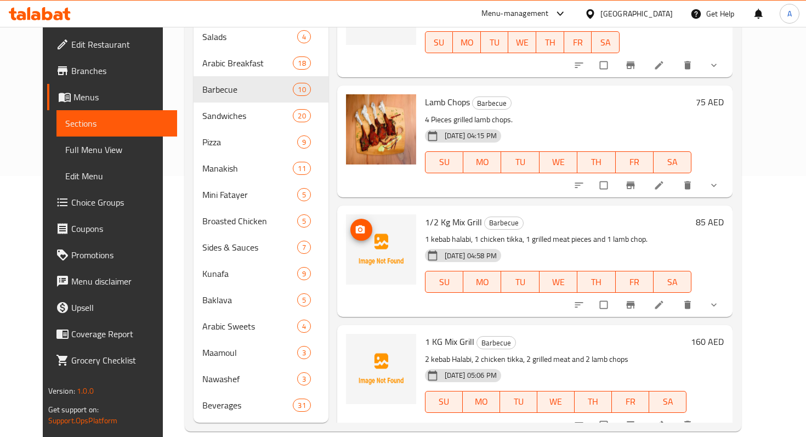
click at [373, 214] on img at bounding box center [381, 249] width 70 height 70
click at [356, 224] on span "upload picture" at bounding box center [361, 229] width 22 height 11
click at [355, 224] on span "upload picture" at bounding box center [361, 229] width 22 height 11
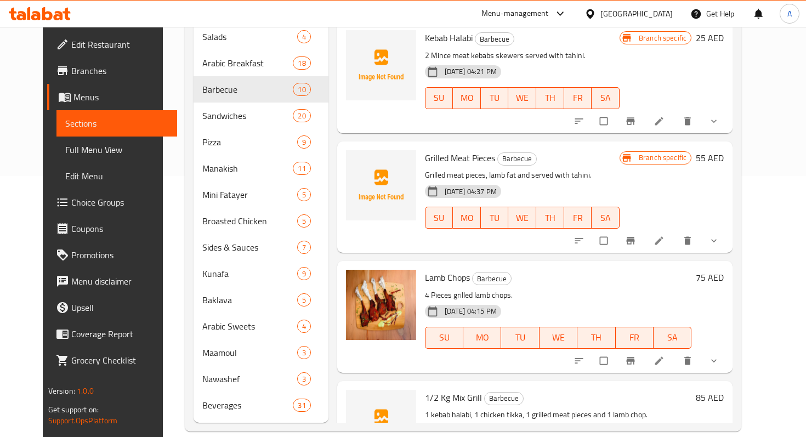
scroll to position [523, 0]
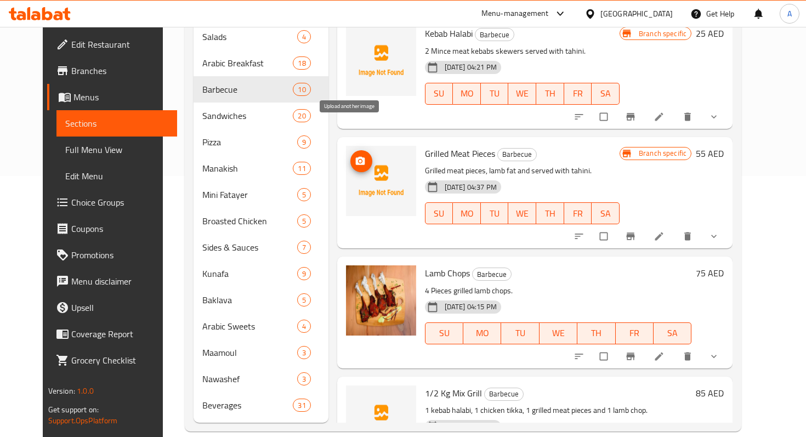
click at [357, 156] on span "upload picture" at bounding box center [361, 161] width 22 height 11
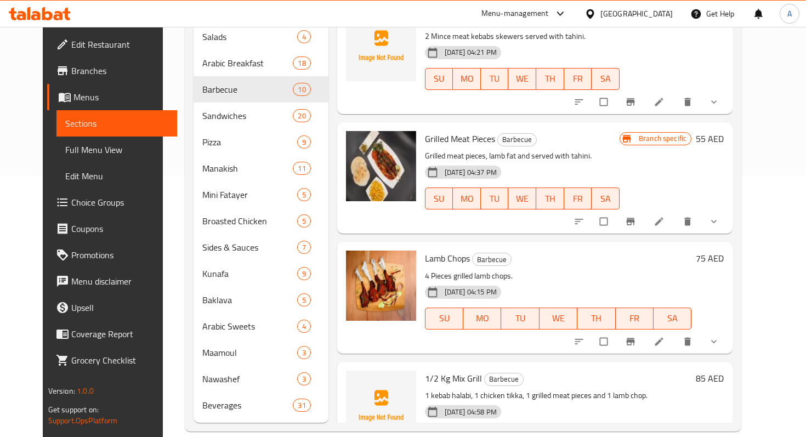
scroll to position [475, 0]
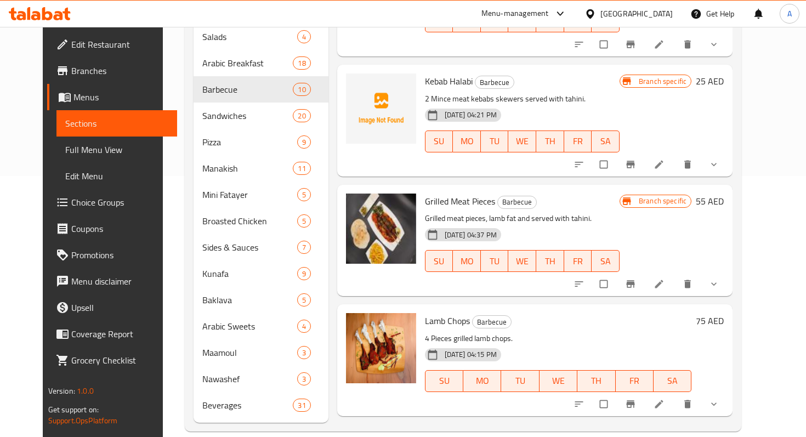
click at [556, 212] on p "Grilled meat pieces, lamb fat and served with tahini." at bounding box center [522, 219] width 195 height 14
click at [675, 275] on li at bounding box center [660, 284] width 31 height 18
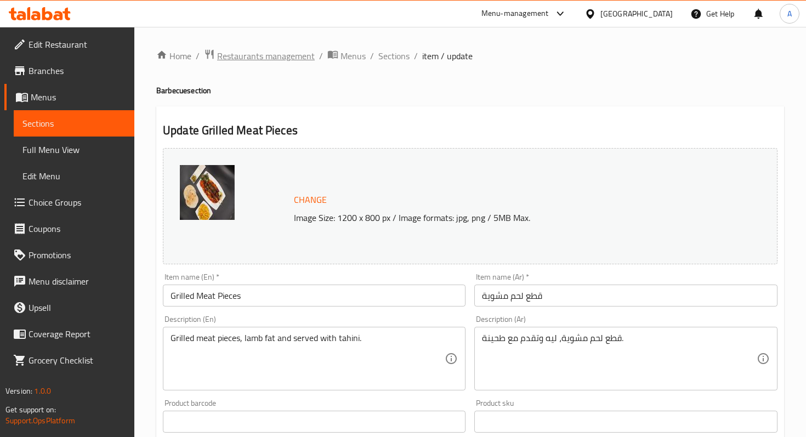
click at [230, 61] on span "Restaurants management" at bounding box center [266, 55] width 98 height 13
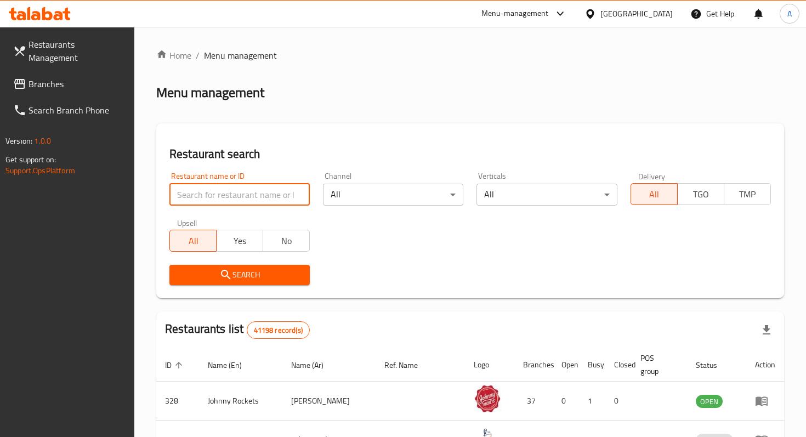
click at [271, 202] on input "search" at bounding box center [239, 195] width 140 height 22
type input ","
click at [221, 196] on input "mansaf wa hanafa" at bounding box center [239, 195] width 140 height 22
click at [223, 197] on input "mansaf wa hanafa" at bounding box center [239, 195] width 140 height 22
click button "Search" at bounding box center [239, 275] width 140 height 20
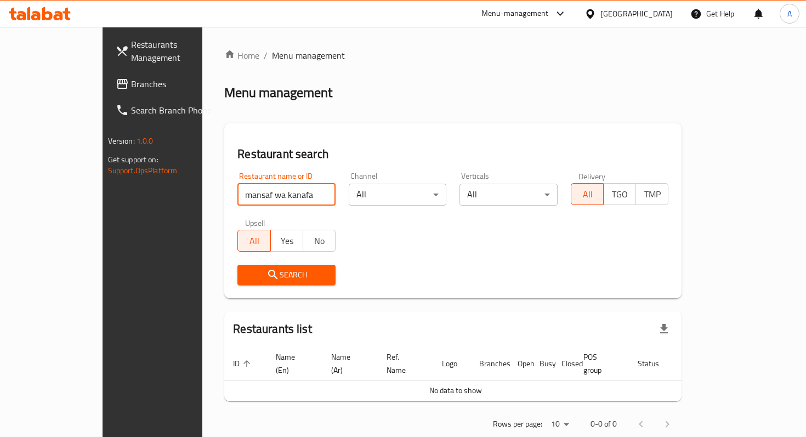
scroll to position [11, 0]
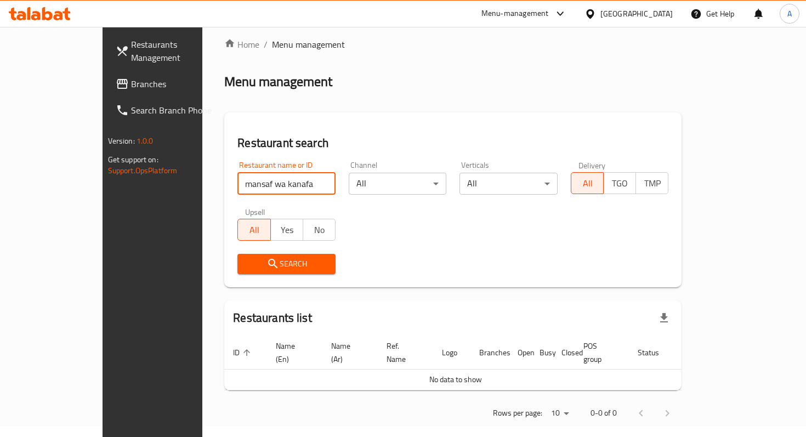
click at [237, 186] on input "mansaf wa kanafa" at bounding box center [286, 184] width 98 height 22
type input "mansaf wa kunafa"
click at [231, 250] on div "Search" at bounding box center [286, 263] width 111 height 33
click at [246, 261] on span "Search" at bounding box center [286, 264] width 81 height 14
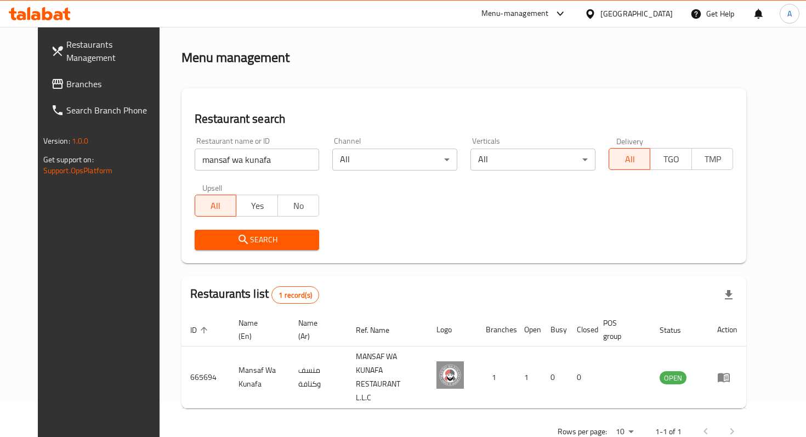
scroll to position [43, 0]
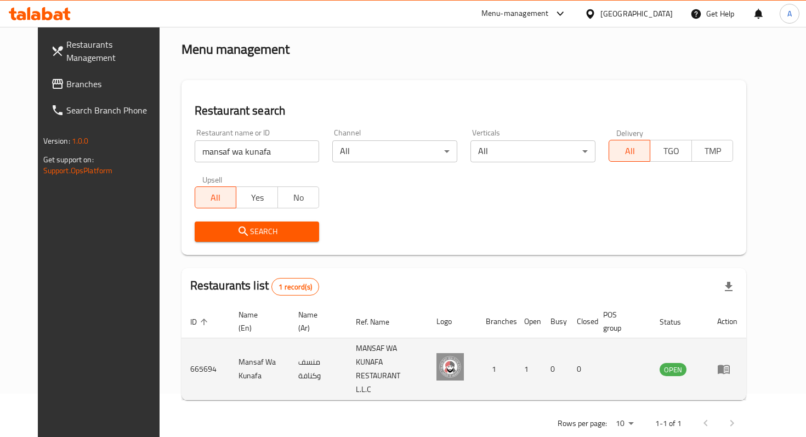
click at [746, 358] on td "enhanced table" at bounding box center [727, 369] width 38 height 62
click at [729, 365] on icon "enhanced table" at bounding box center [723, 369] width 12 height 9
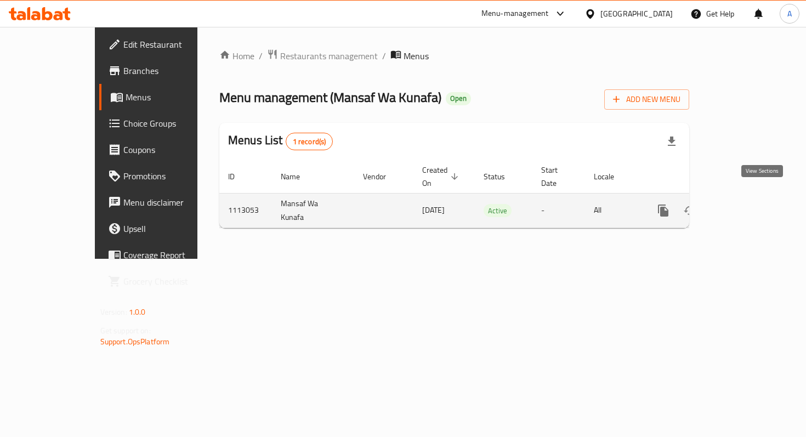
click at [755, 206] on link "enhanced table" at bounding box center [742, 210] width 26 height 26
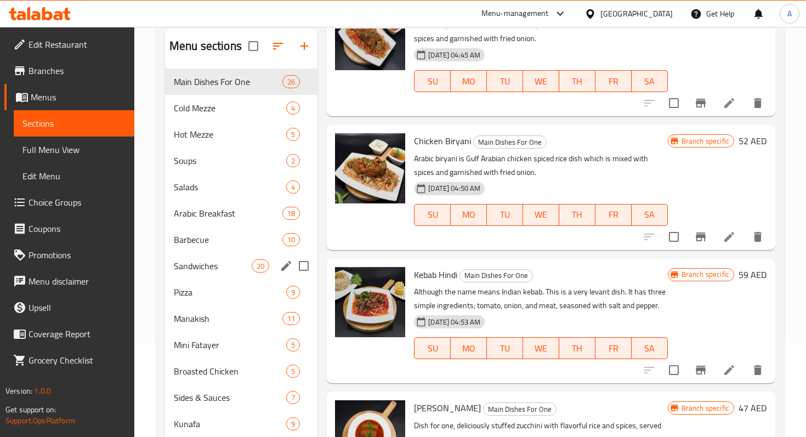
scroll to position [97, 0]
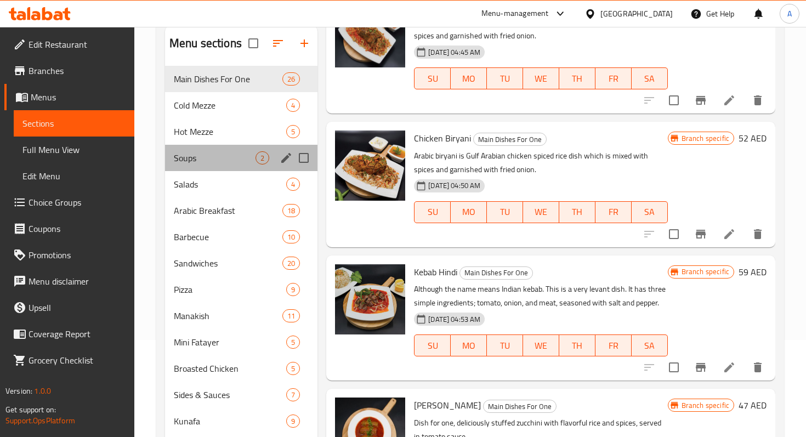
click at [209, 166] on div "Soups 2" at bounding box center [241, 158] width 152 height 26
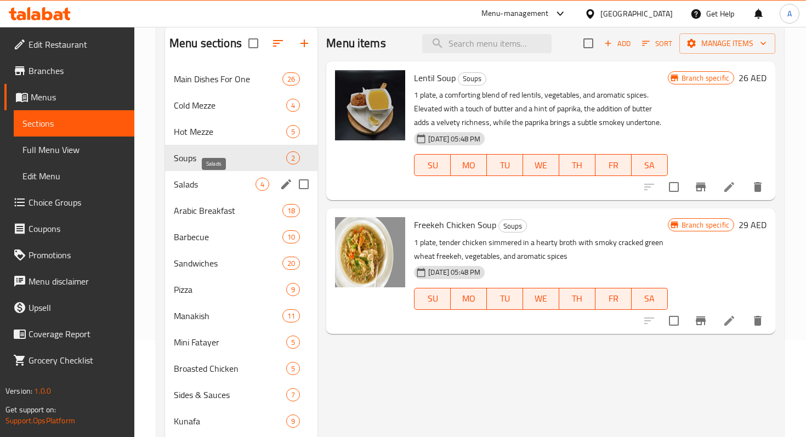
click at [207, 183] on span "Salads" at bounding box center [215, 184] width 82 height 13
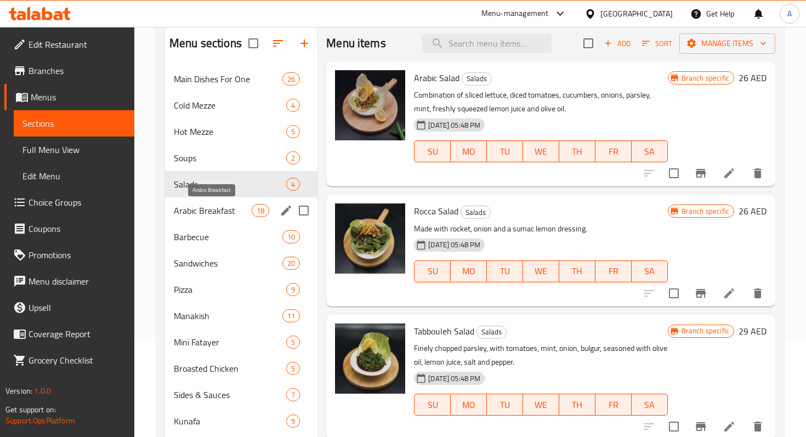
click at [207, 214] on span "Arabic Breakfast" at bounding box center [213, 210] width 78 height 13
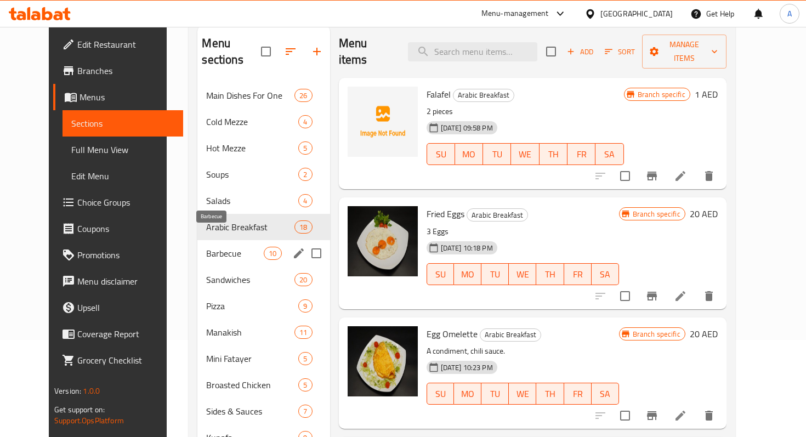
click at [207, 247] on span "Barbecue" at bounding box center [235, 253] width 58 height 13
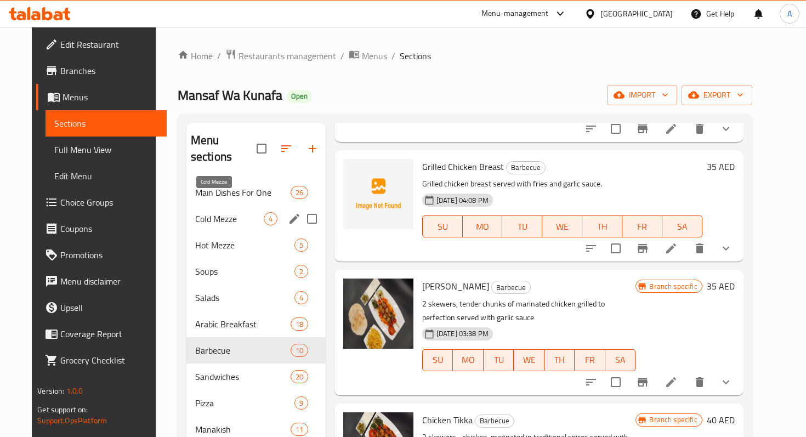
click at [203, 212] on span "Cold Mezze" at bounding box center [229, 218] width 69 height 13
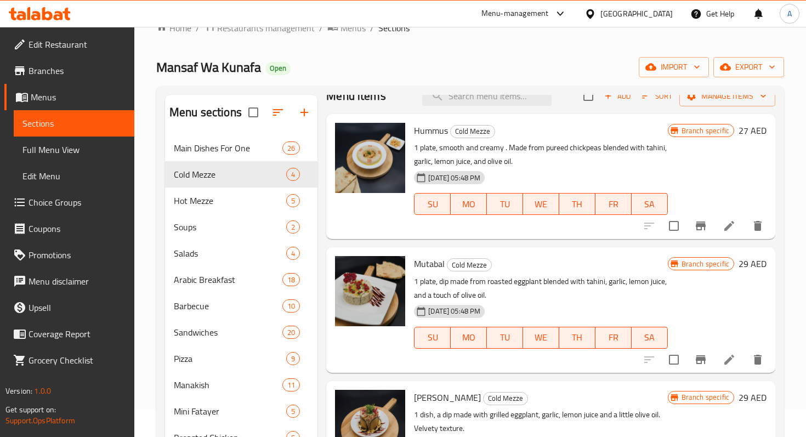
scroll to position [28, 0]
click at [726, 231] on icon at bounding box center [728, 225] width 13 height 13
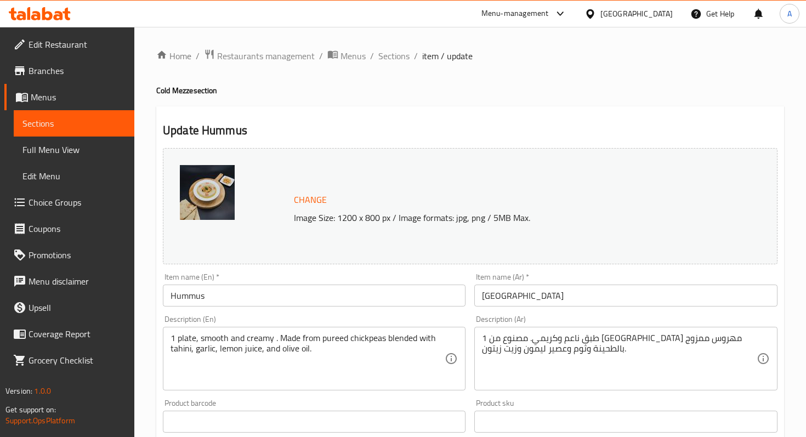
click at [219, 186] on img at bounding box center [207, 192] width 55 height 55
click at [204, 191] on img at bounding box center [207, 192] width 55 height 55
click at [91, 150] on span "Full Menu View" at bounding box center [73, 149] width 103 height 13
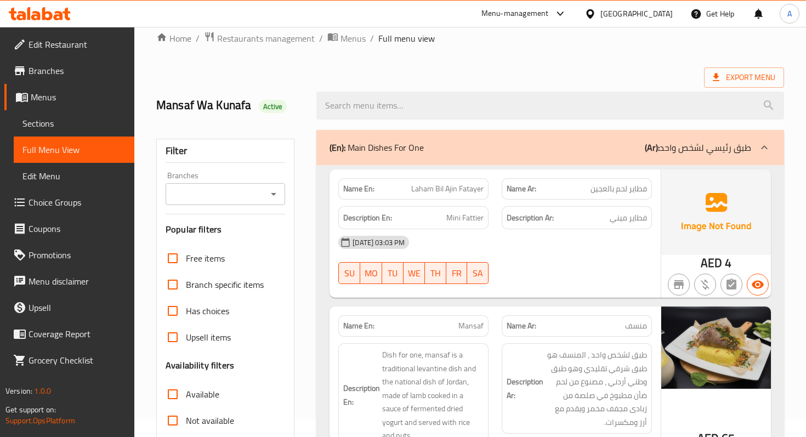
scroll to position [25, 0]
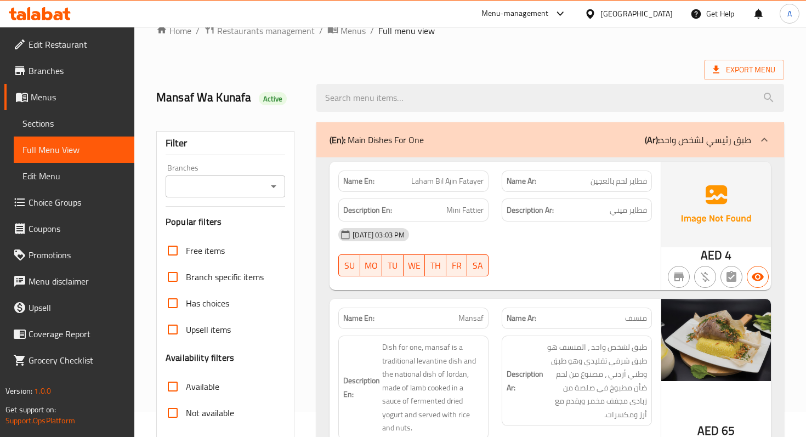
click at [49, 117] on span "Sections" at bounding box center [73, 123] width 103 height 13
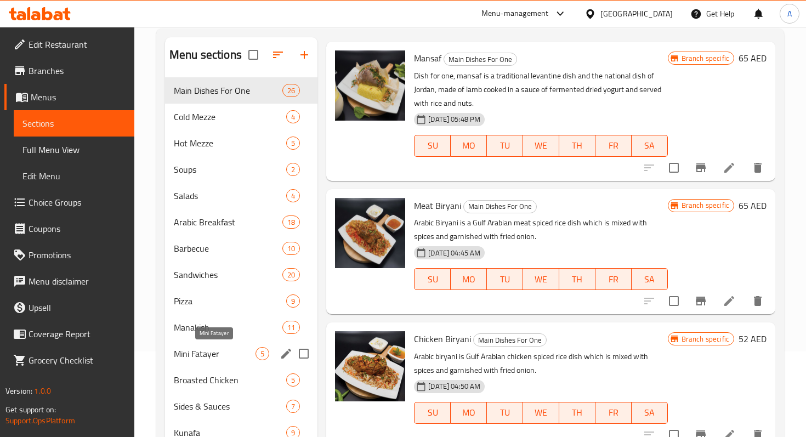
scroll to position [90, 0]
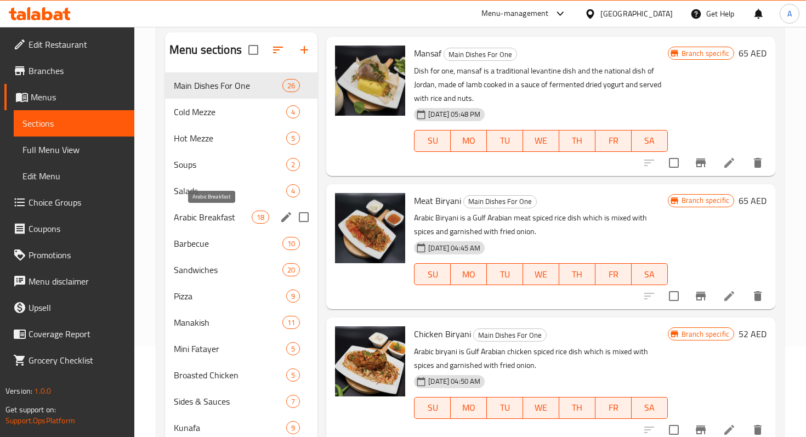
click at [206, 221] on span "Arabic Breakfast" at bounding box center [213, 216] width 78 height 13
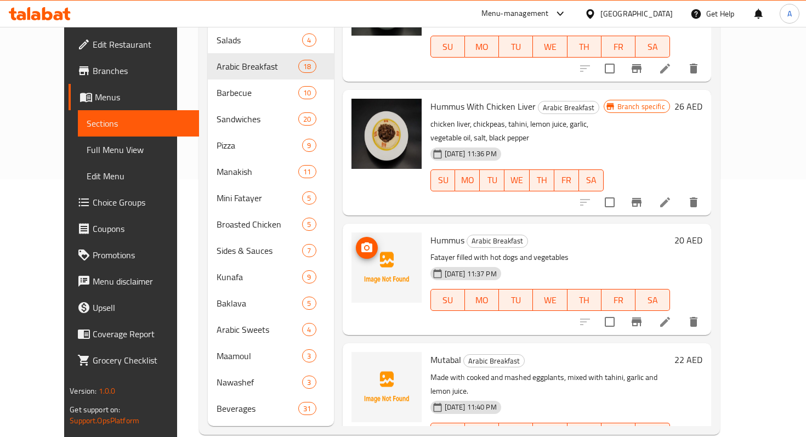
scroll to position [261, 0]
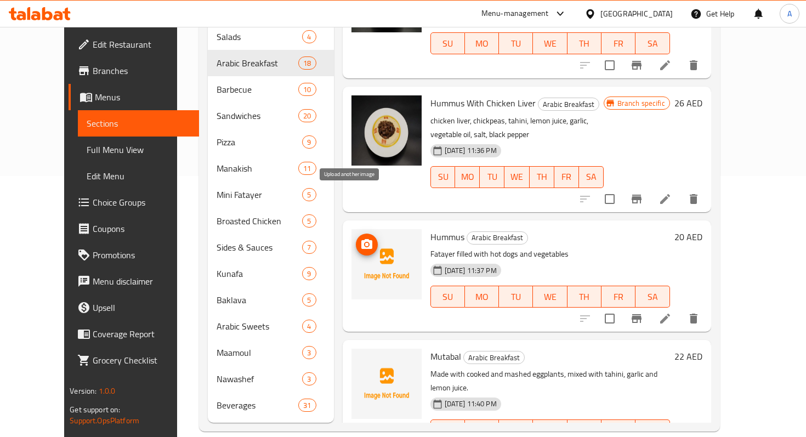
click at [360, 238] on icon "upload picture" at bounding box center [366, 244] width 13 height 13
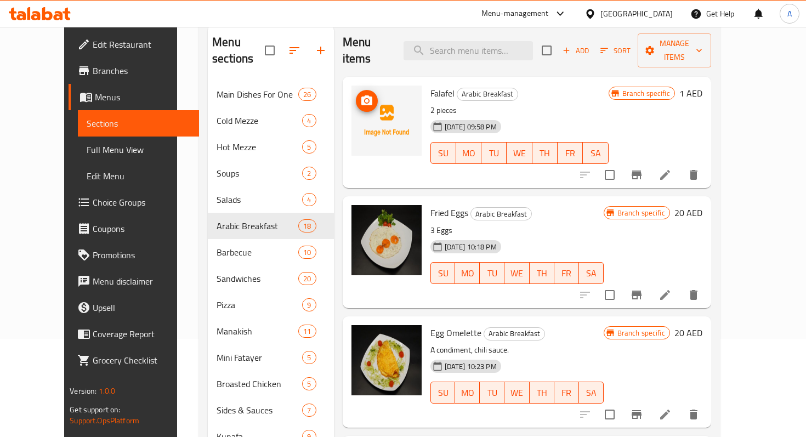
scroll to position [0, 0]
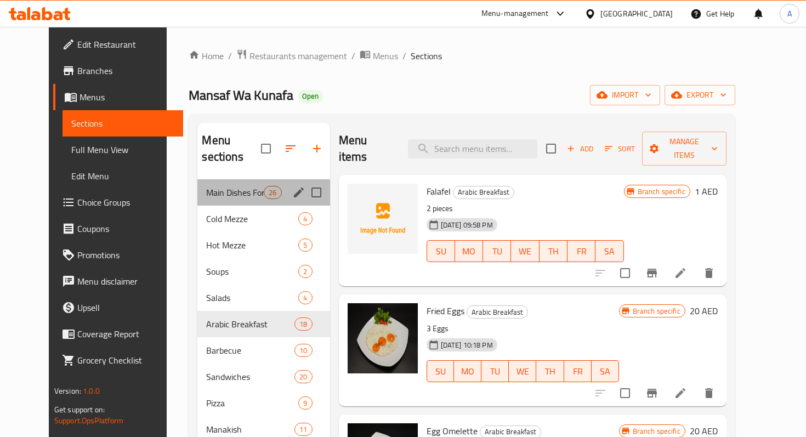
click at [206, 186] on span "Main Dishes For One" at bounding box center [235, 192] width 58 height 13
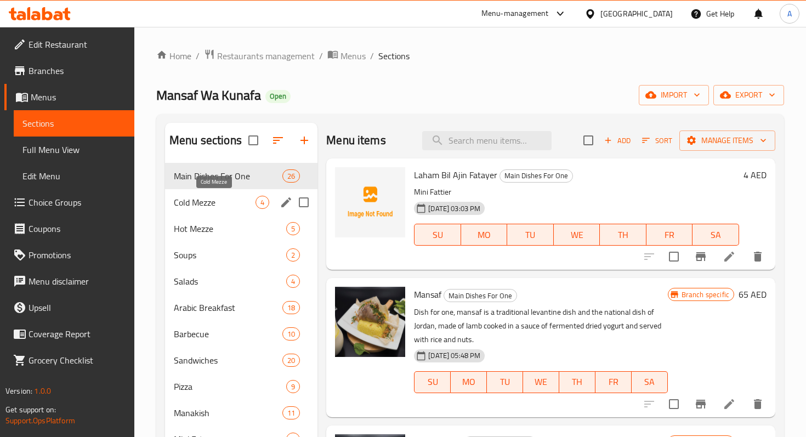
click at [203, 207] on span "Cold Mezze" at bounding box center [215, 202] width 82 height 13
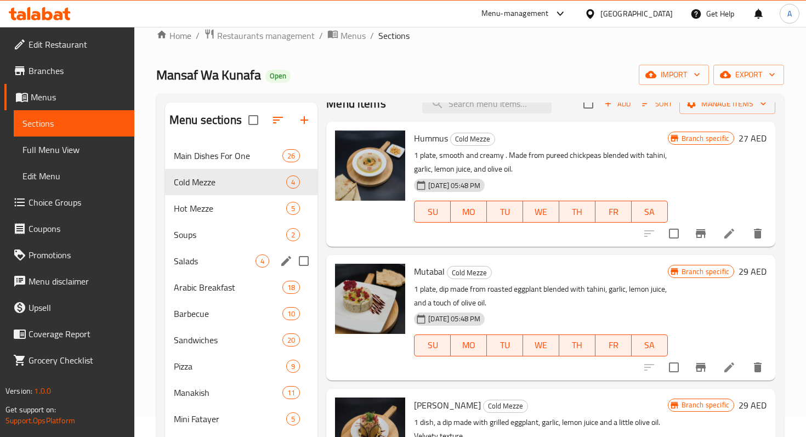
scroll to position [36, 0]
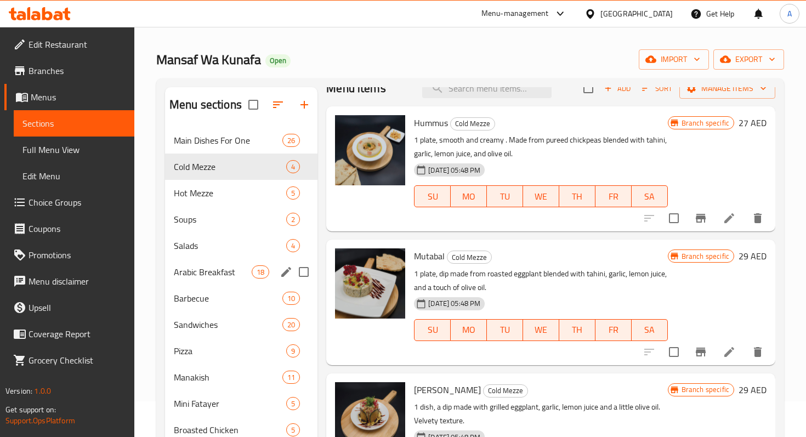
click at [203, 278] on div "Arabic Breakfast 18" at bounding box center [241, 272] width 152 height 26
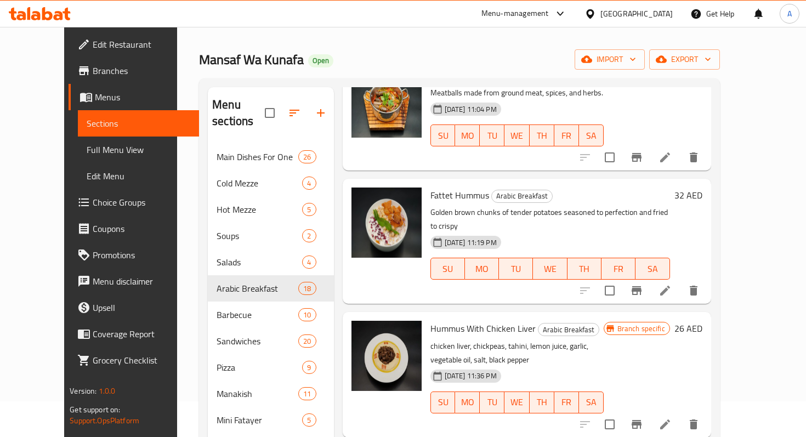
scroll to position [261, 0]
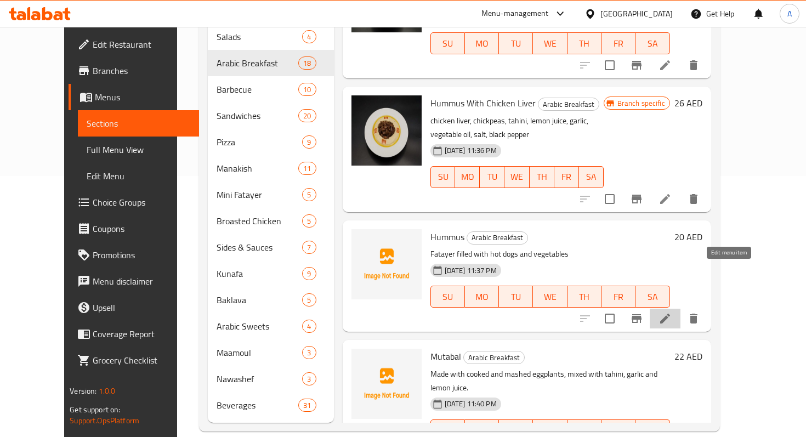
click at [670, 313] on icon at bounding box center [665, 318] width 10 height 10
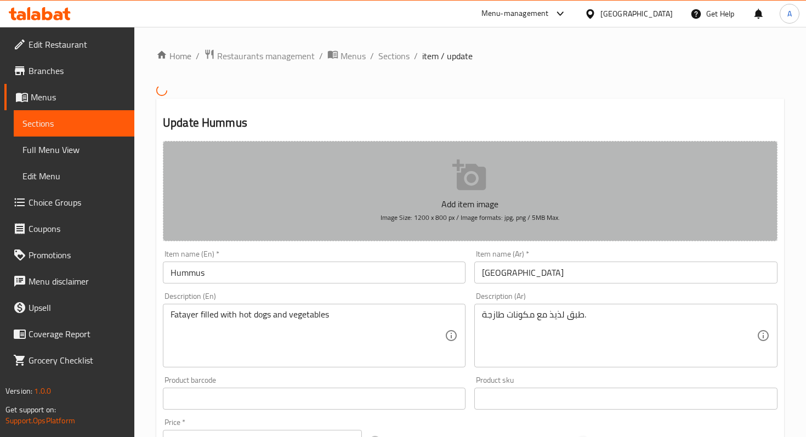
click at [468, 193] on button "Add item image Image Size: 1200 x 800 px / Image formats: jpg, png / 5MB Max." at bounding box center [470, 191] width 614 height 100
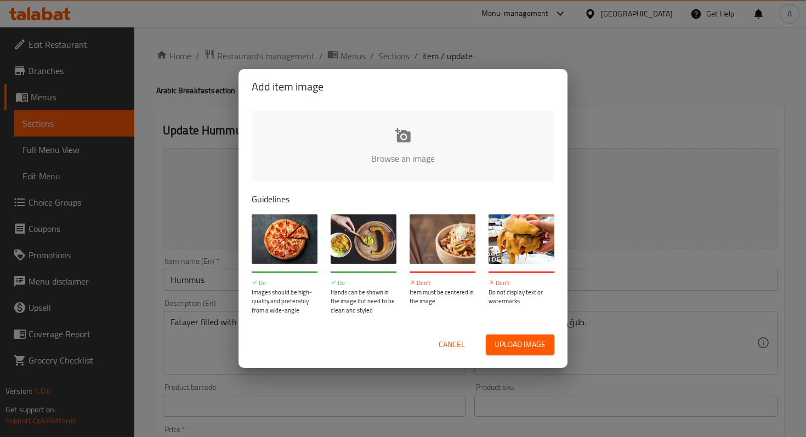
click at [401, 140] on input "file" at bounding box center [773, 162] width 1043 height 102
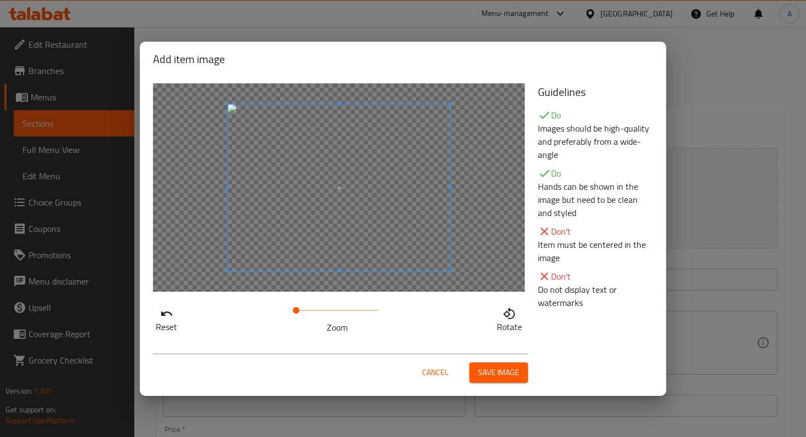
click at [364, 207] on span at bounding box center [338, 187] width 222 height 167
click at [347, 205] on span at bounding box center [338, 187] width 222 height 167
click at [224, 185] on div at bounding box center [339, 187] width 372 height 208
click at [340, 132] on span at bounding box center [338, 187] width 222 height 167
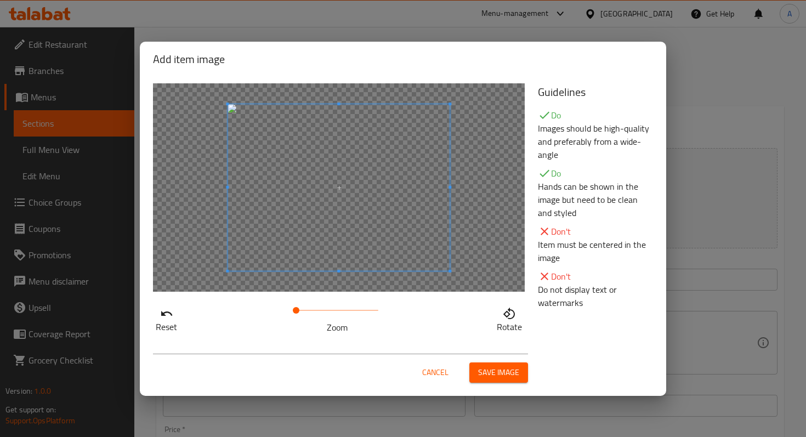
click at [403, 233] on span at bounding box center [338, 187] width 222 height 167
click at [501, 378] on span "Save image" at bounding box center [498, 373] width 41 height 14
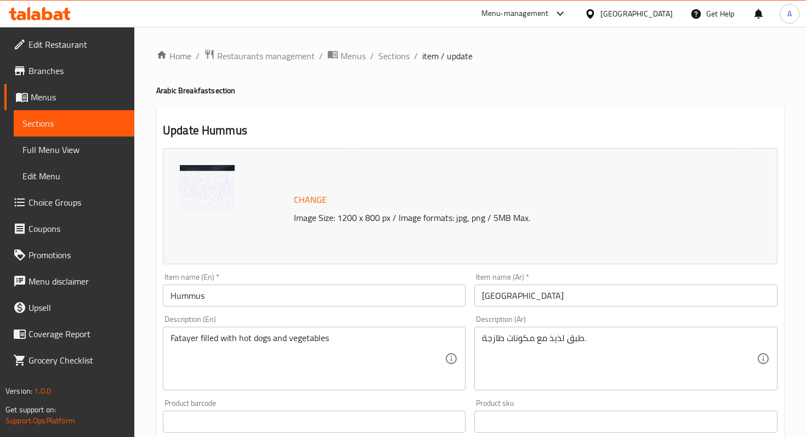
click at [207, 193] on img at bounding box center [207, 192] width 55 height 55
click at [316, 197] on span "Change" at bounding box center [310, 200] width 33 height 16
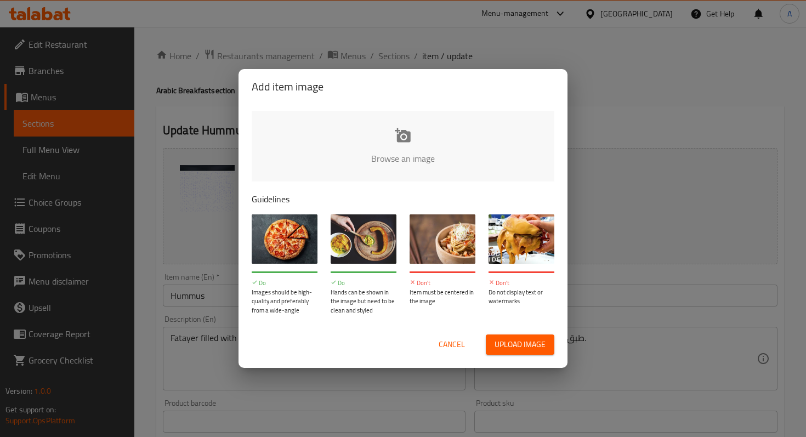
click at [394, 146] on input "file" at bounding box center [773, 162] width 1043 height 102
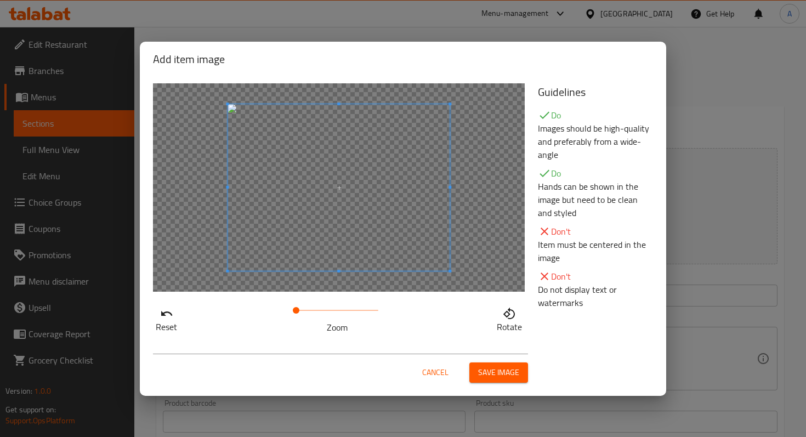
click at [405, 199] on span at bounding box center [338, 187] width 222 height 167
click at [316, 310] on span at bounding box center [337, 310] width 82 height 15
drag, startPoint x: 316, startPoint y: 310, endPoint x: 301, endPoint y: 310, distance: 14.2
click at [301, 310] on span at bounding box center [300, 310] width 7 height 7
click at [449, 345] on div "Cancel Save image" at bounding box center [402, 368] width 517 height 47
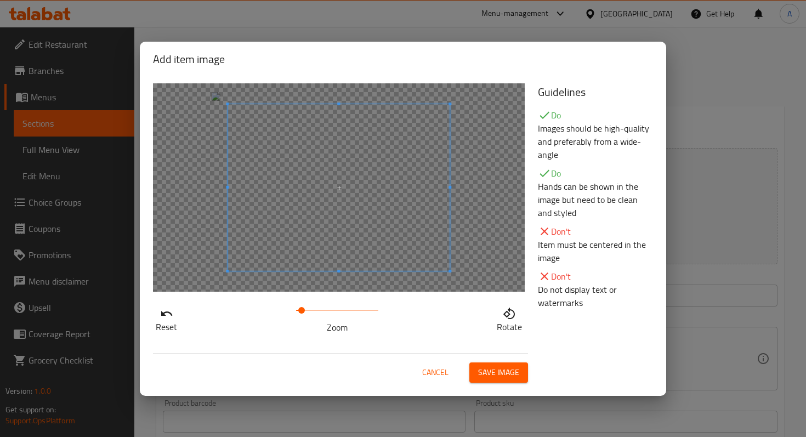
click at [588, 182] on p "Hands can be shown in the image but need to be clean and styled" at bounding box center [595, 199] width 115 height 39
click at [462, 338] on div "Reset Zoom Rotate" at bounding box center [338, 209] width 385 height 264
click at [501, 373] on span "Save image" at bounding box center [498, 373] width 41 height 14
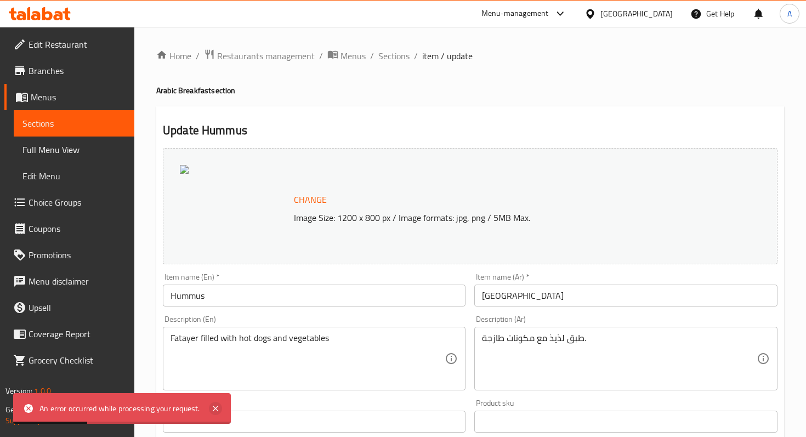
click at [218, 409] on icon at bounding box center [215, 408] width 13 height 13
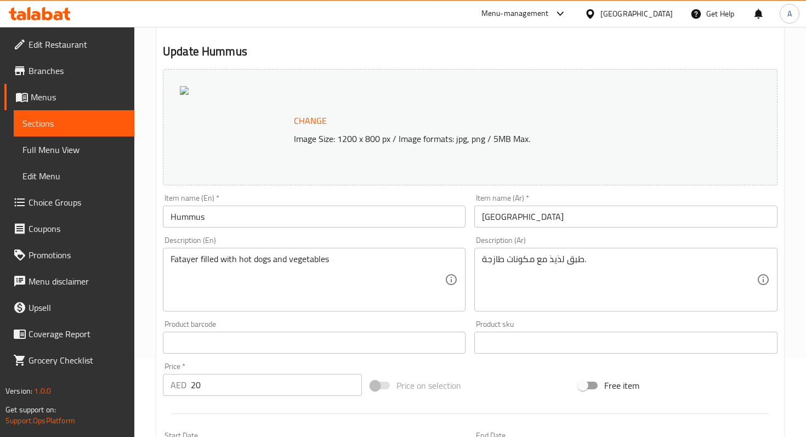
scroll to position [81, 0]
click at [181, 93] on div at bounding box center [235, 125] width 110 height 82
click at [181, 89] on img at bounding box center [184, 88] width 9 height 9
click at [260, 132] on div at bounding box center [235, 125] width 110 height 82
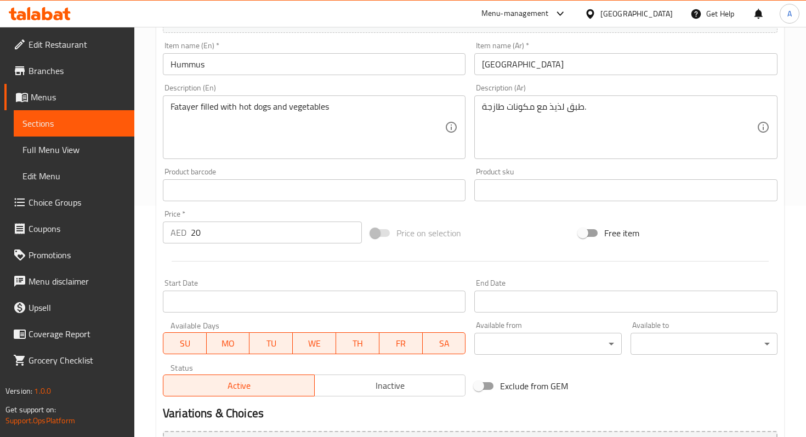
scroll to position [353, 0]
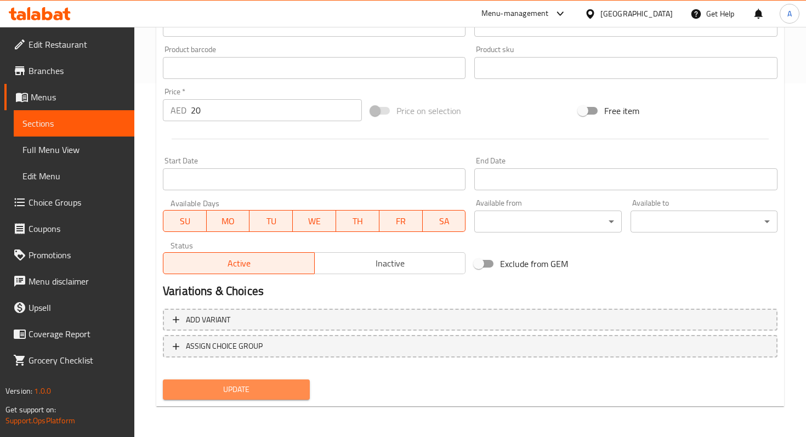
click at [252, 386] on span "Update" at bounding box center [236, 390] width 129 height 14
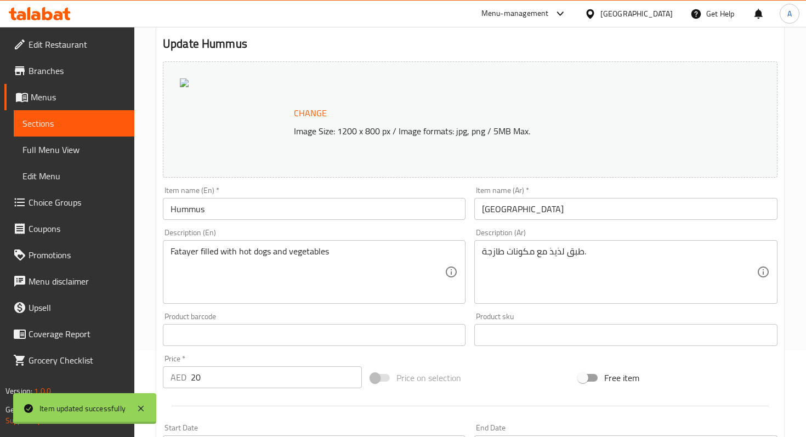
scroll to position [0, 0]
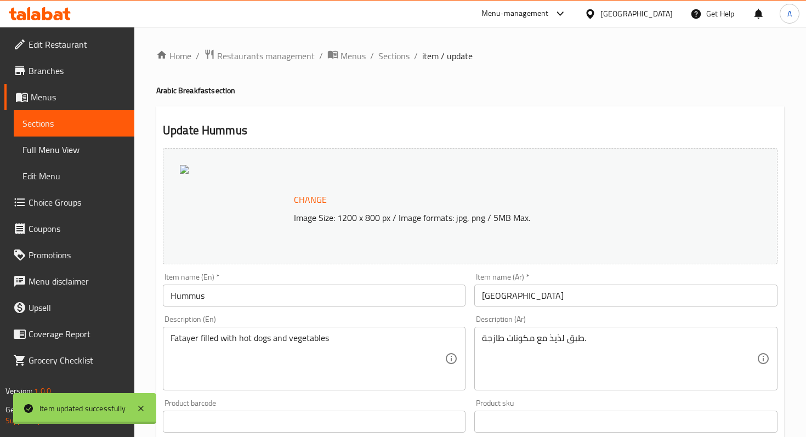
click at [431, 56] on span "item / update" at bounding box center [447, 55] width 50 height 13
click at [398, 56] on span "Sections" at bounding box center [393, 55] width 31 height 13
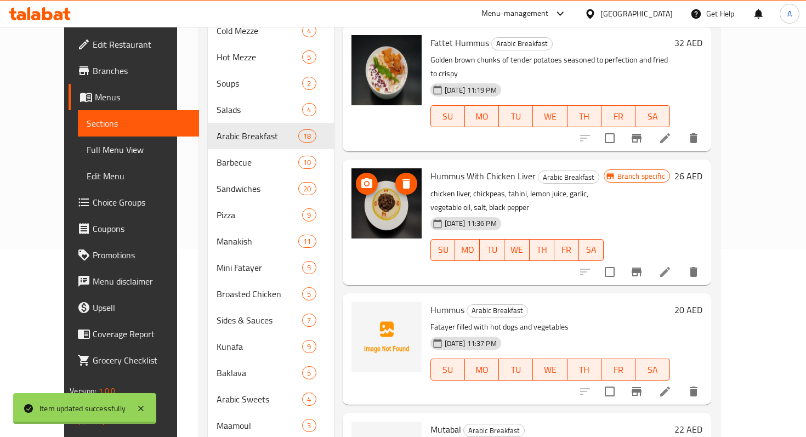
scroll to position [261, 0]
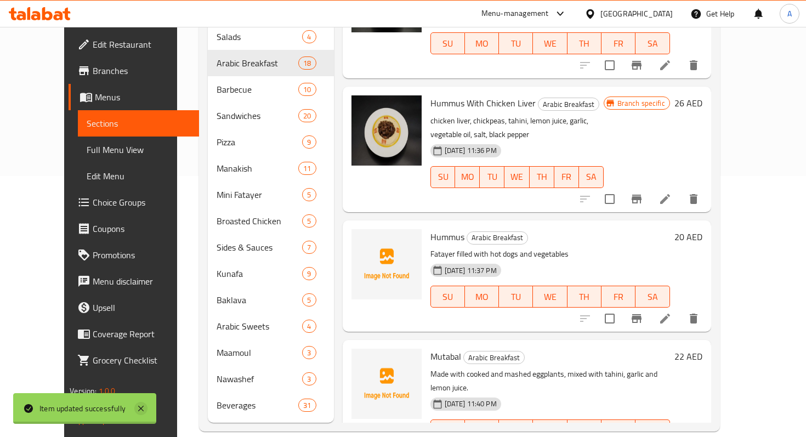
click at [141, 409] on icon at bounding box center [140, 408] width 13 height 13
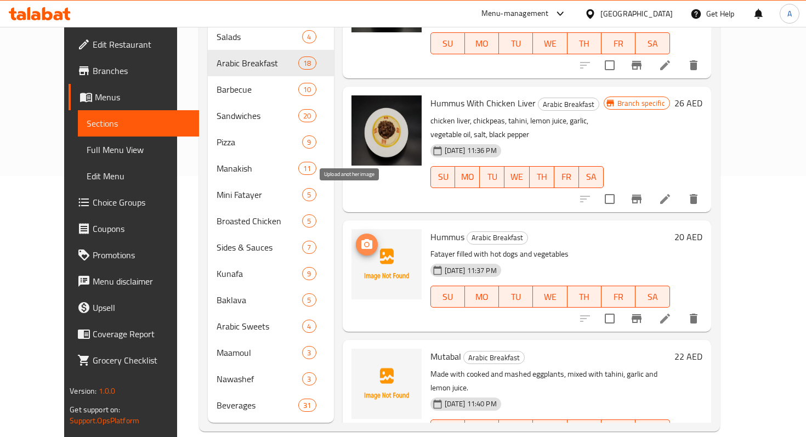
click at [361, 239] on icon "upload picture" at bounding box center [366, 244] width 11 height 10
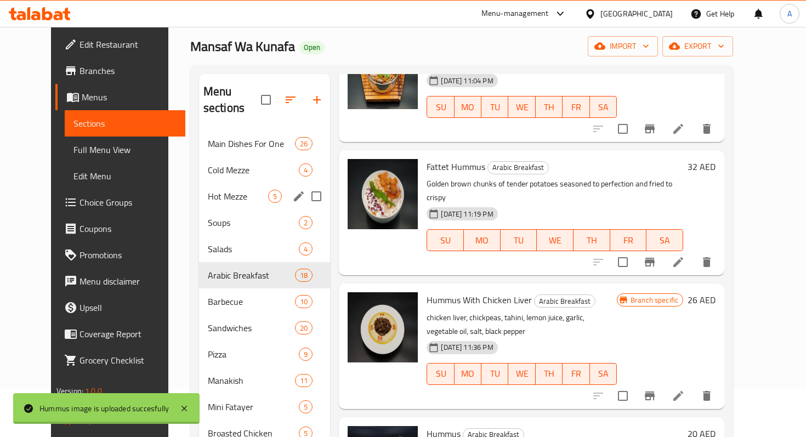
scroll to position [27, 0]
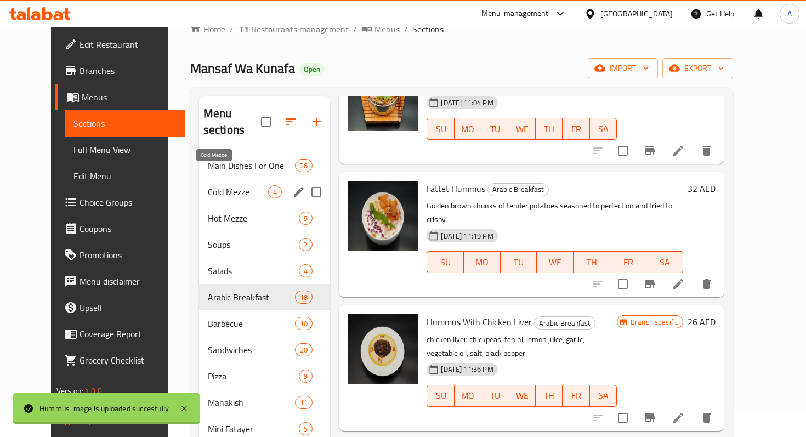
click at [218, 185] on span "Cold Mezze" at bounding box center [238, 191] width 60 height 13
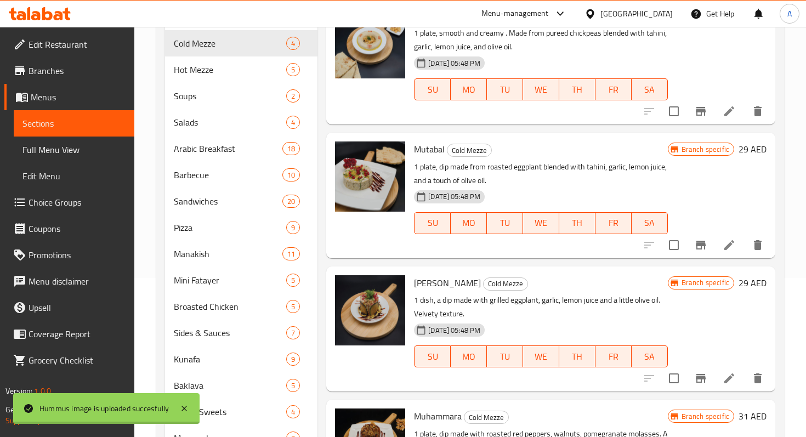
scroll to position [146, 0]
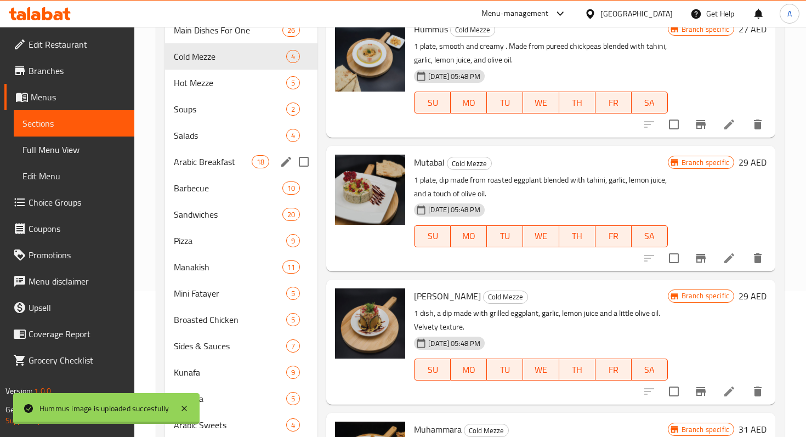
click at [207, 168] on div "Arabic Breakfast 18" at bounding box center [241, 162] width 152 height 26
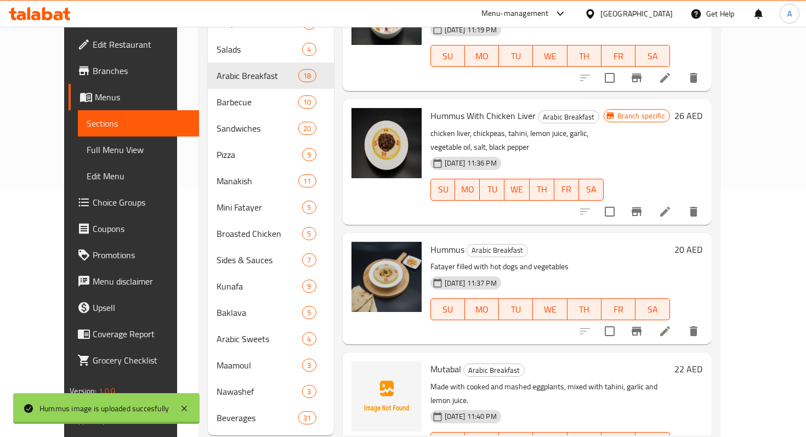
scroll to position [261, 0]
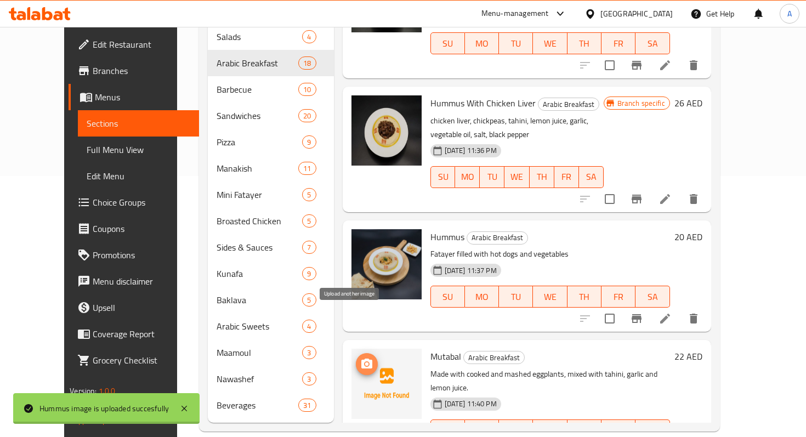
click at [361, 358] on icon "upload picture" at bounding box center [366, 363] width 11 height 10
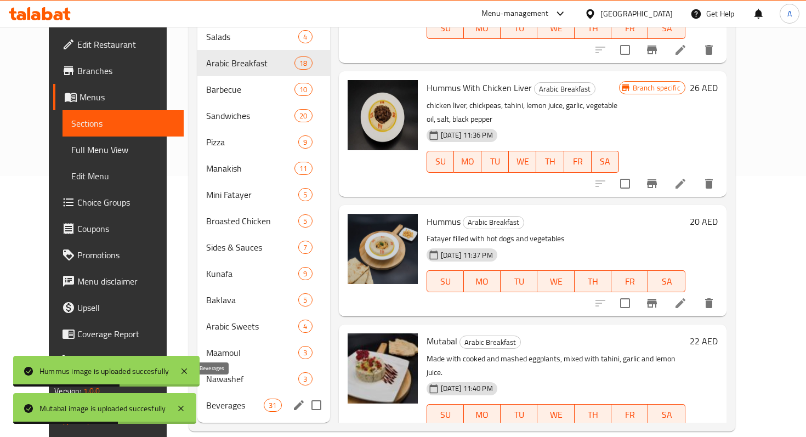
click at [220, 398] on span "Beverages" at bounding box center [235, 404] width 58 height 13
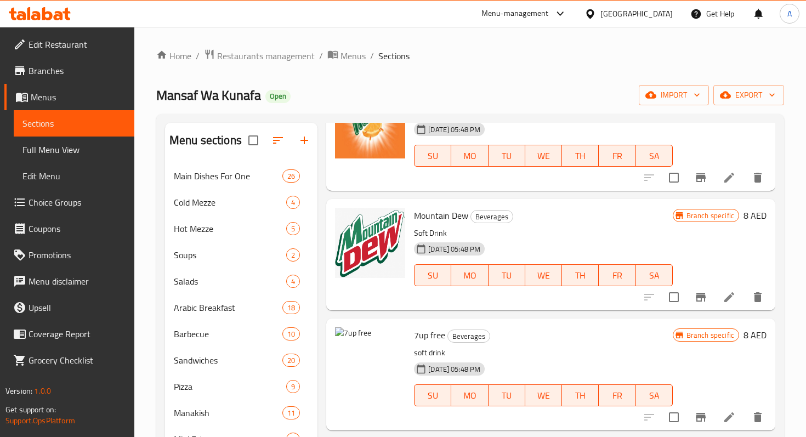
scroll to position [1337, 0]
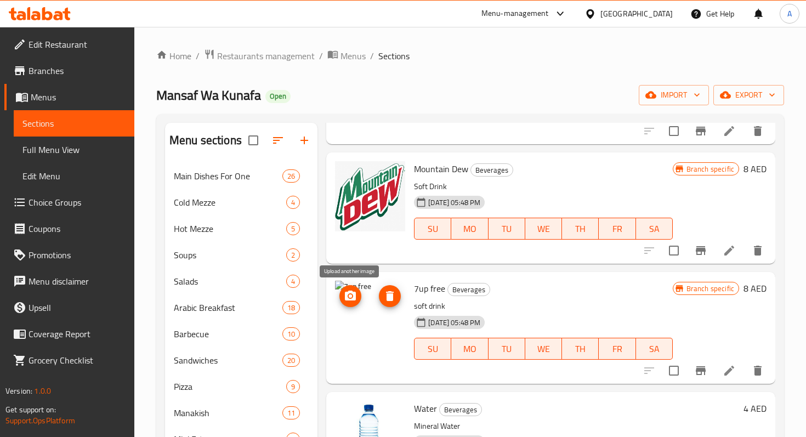
click at [355, 298] on icon "upload picture" at bounding box center [350, 295] width 11 height 10
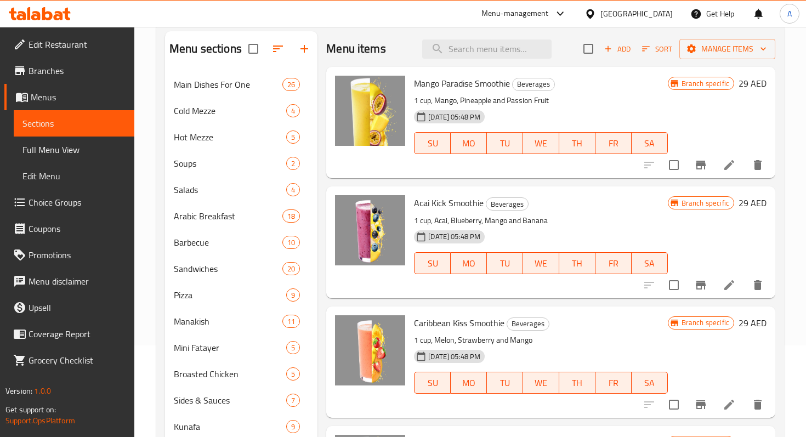
scroll to position [80, 0]
